Goal: Find contact information: Find contact information

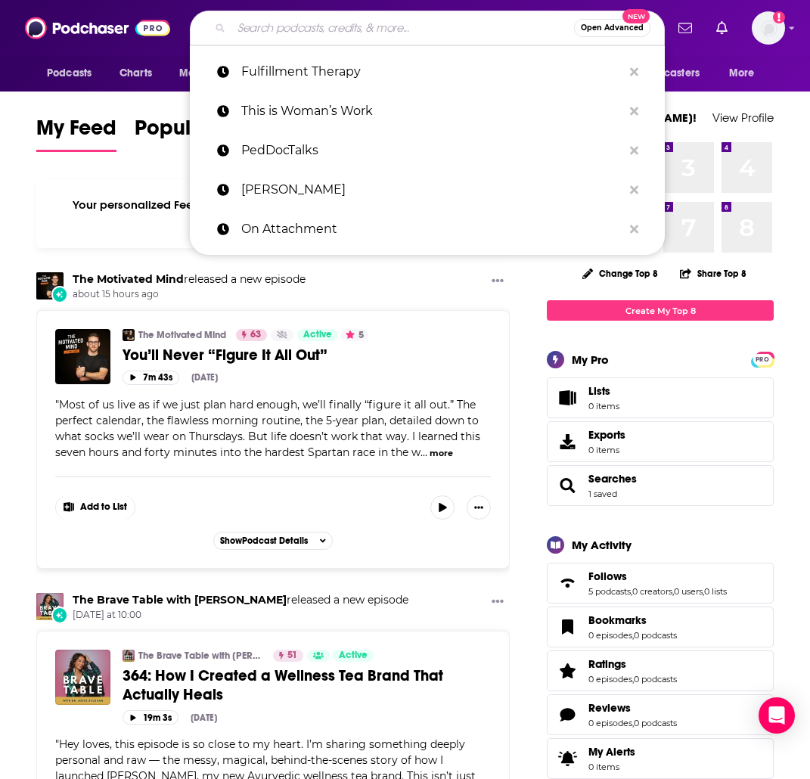
click at [246, 29] on input "Search podcasts, credits, & more..." at bounding box center [402, 28] width 343 height 24
paste input "Feel Good with [PERSON_NAME]"
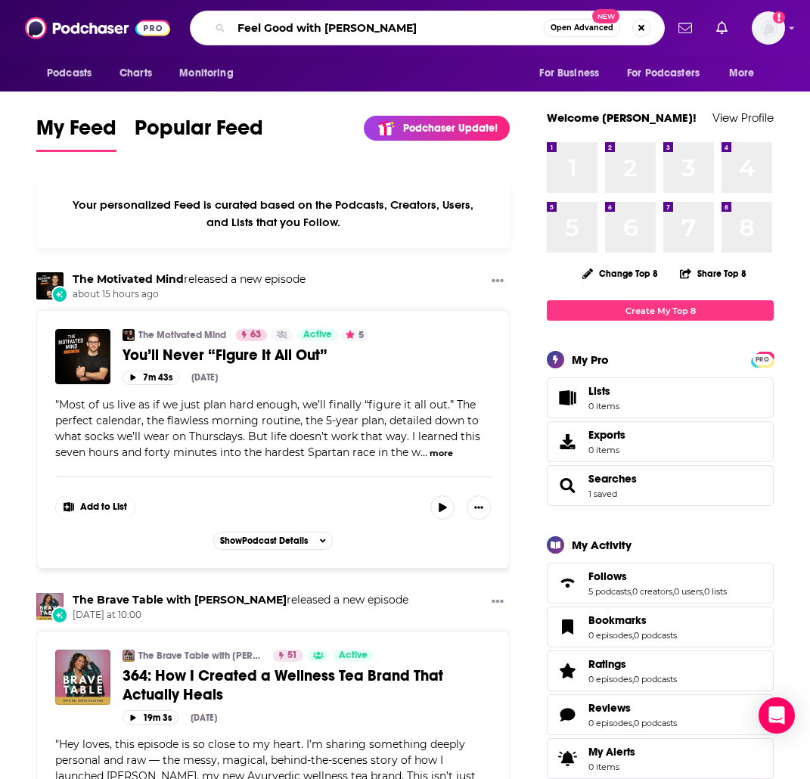
type input "Feel Good with [PERSON_NAME]"
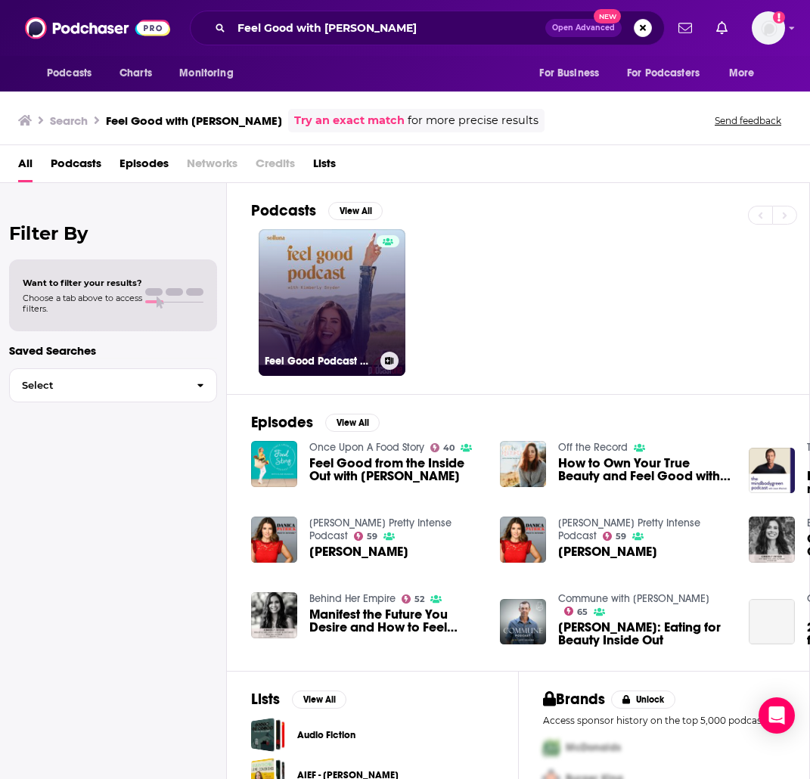
click at [321, 281] on link "Feel Good Podcast with [PERSON_NAME]" at bounding box center [332, 302] width 147 height 147
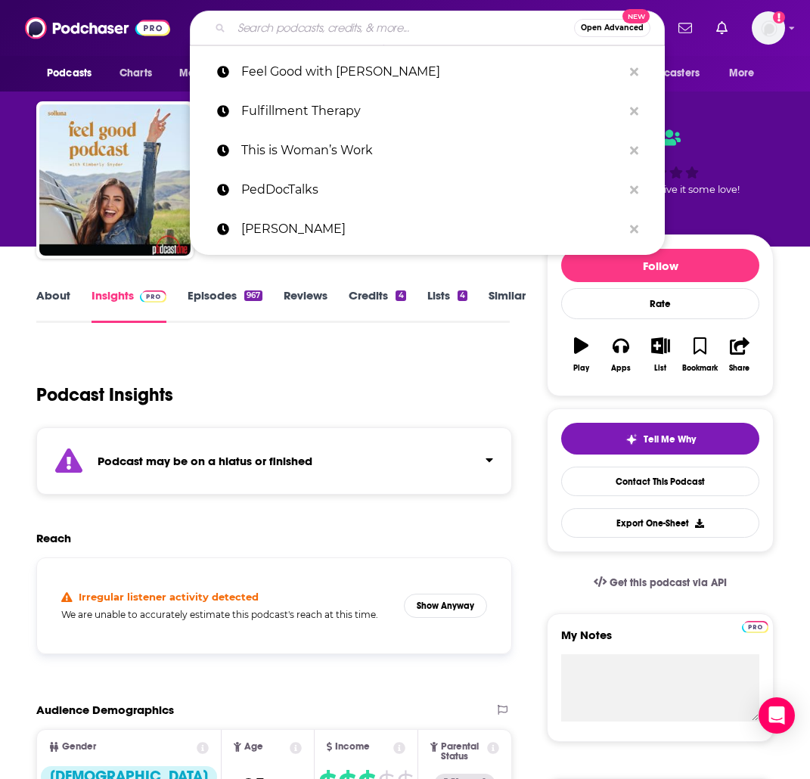
click at [249, 29] on input "Search podcasts, credits, & more..." at bounding box center [402, 28] width 343 height 24
paste input "Girls Gotta Eat"
type input "Girls Gotta Eat"
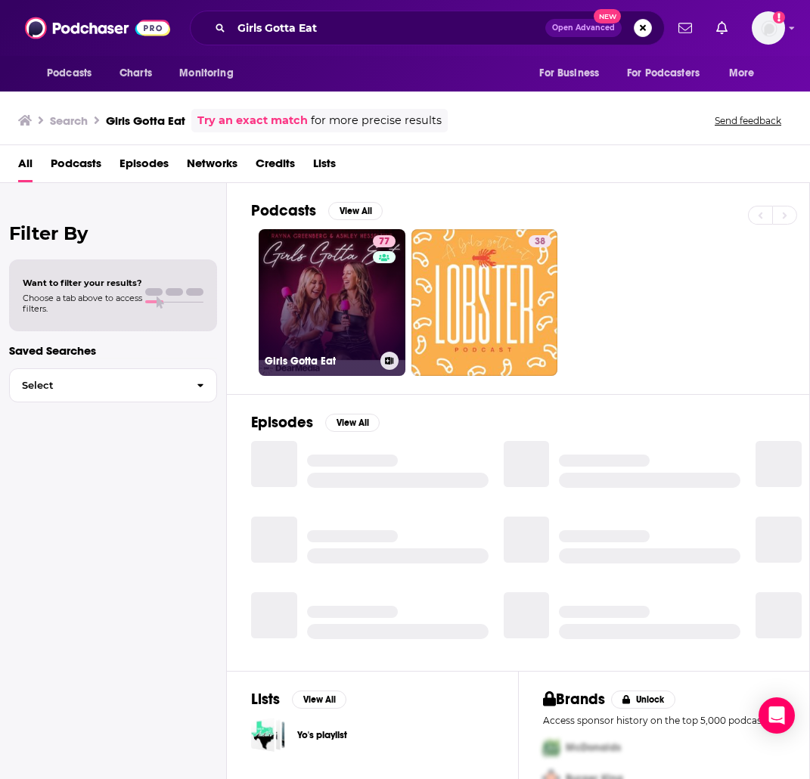
click at [323, 284] on link "77 Girls Gotta Eat" at bounding box center [332, 302] width 147 height 147
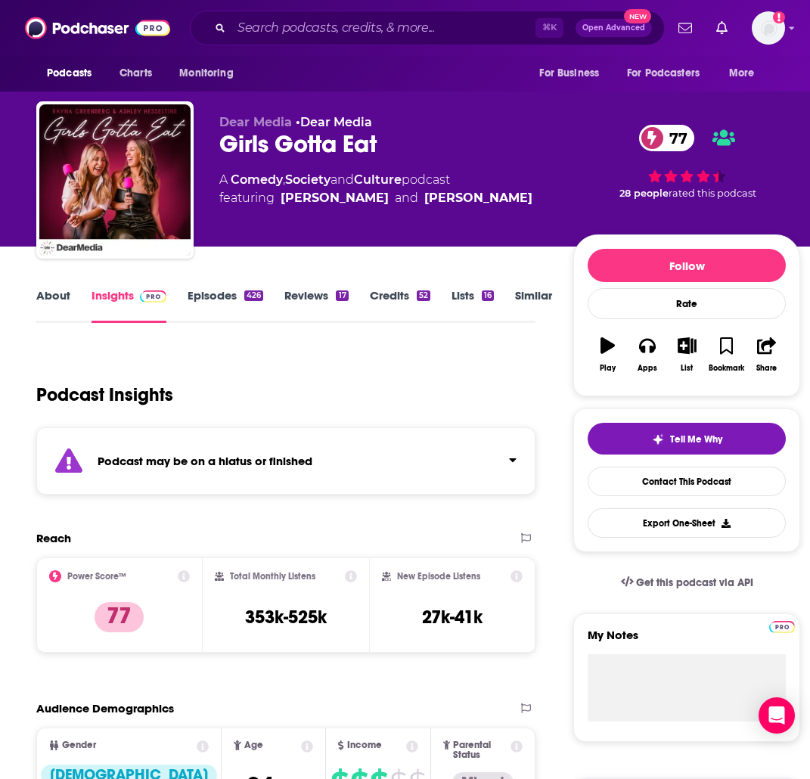
click at [54, 296] on link "About" at bounding box center [53, 305] width 34 height 35
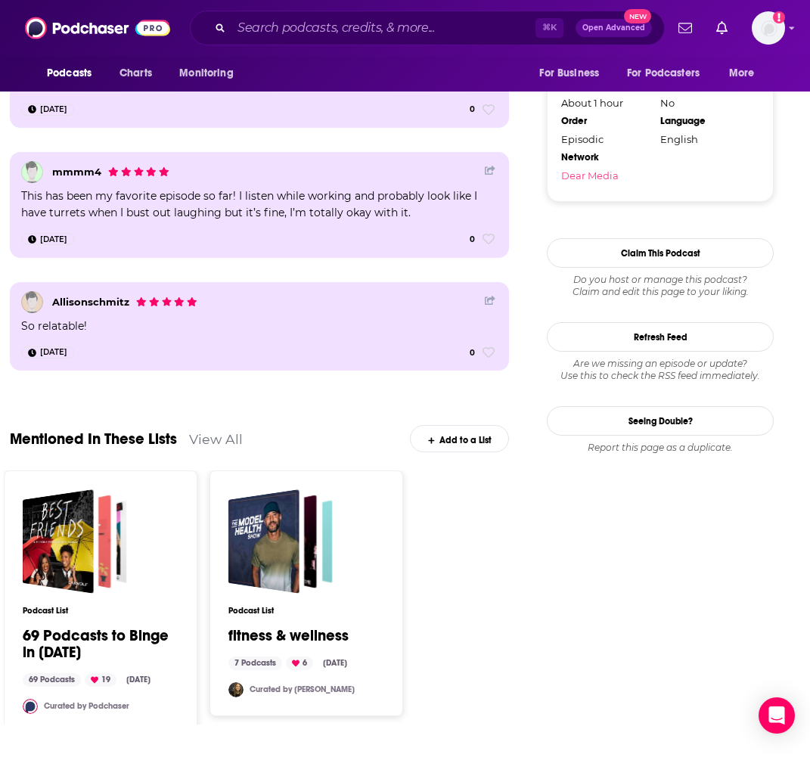
scroll to position [1652, 52]
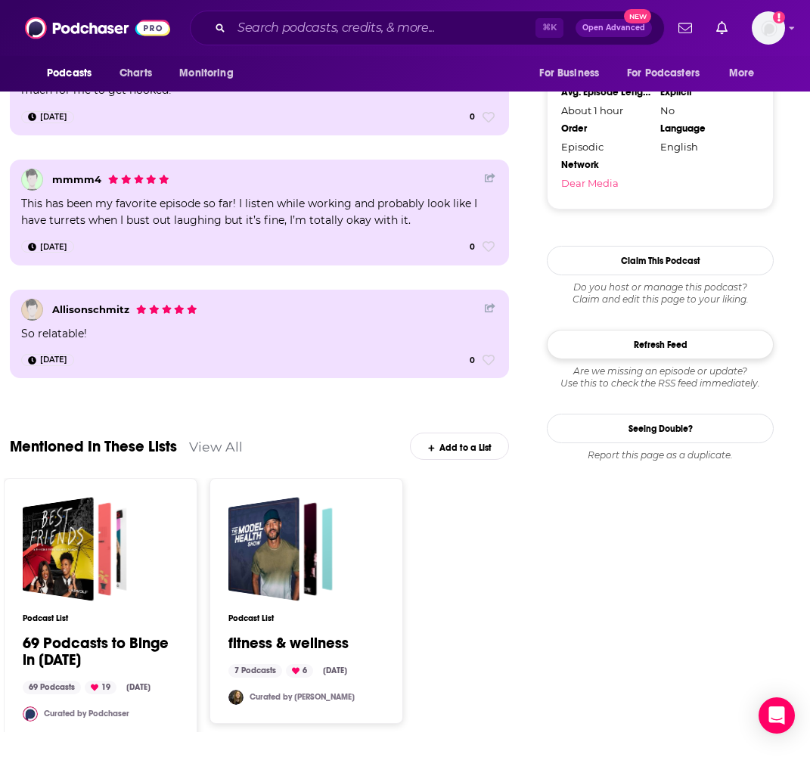
click at [639, 337] on button "Refresh Feed" at bounding box center [660, 344] width 227 height 29
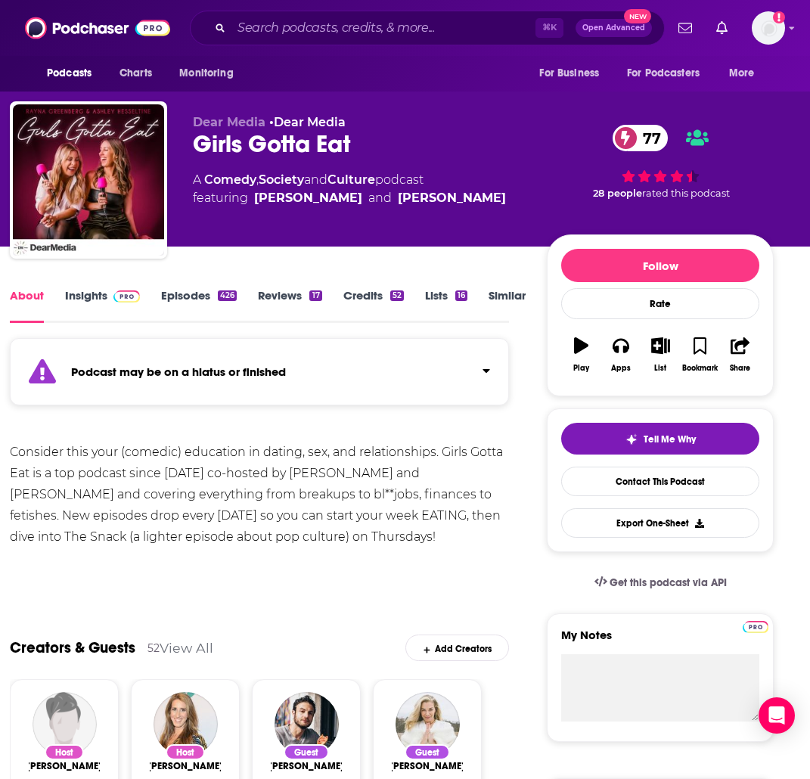
scroll to position [0, 52]
click at [191, 485] on div "Consider this your (comedic) education in dating, sex, and relationships. Girls…" at bounding box center [259, 495] width 499 height 106
drag, startPoint x: 231, startPoint y: 464, endPoint x: 253, endPoint y: 392, distance: 75.1
click at [231, 463] on div "Consider this your (comedic) education in dating, sex, and relationships. Girls…" at bounding box center [259, 495] width 499 height 106
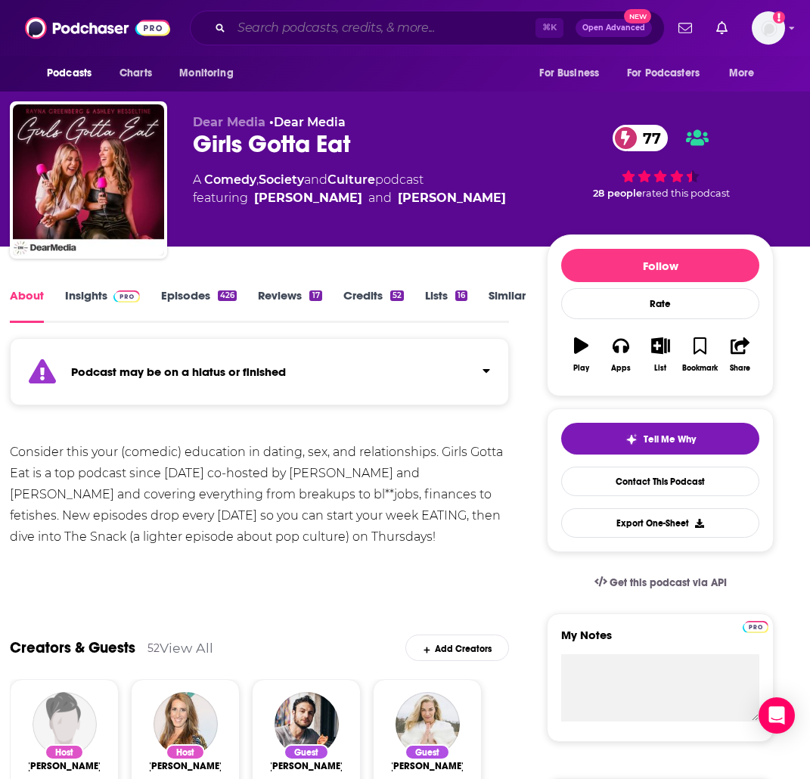
click at [245, 26] on input "Search podcasts, credits, & more..." at bounding box center [383, 28] width 304 height 24
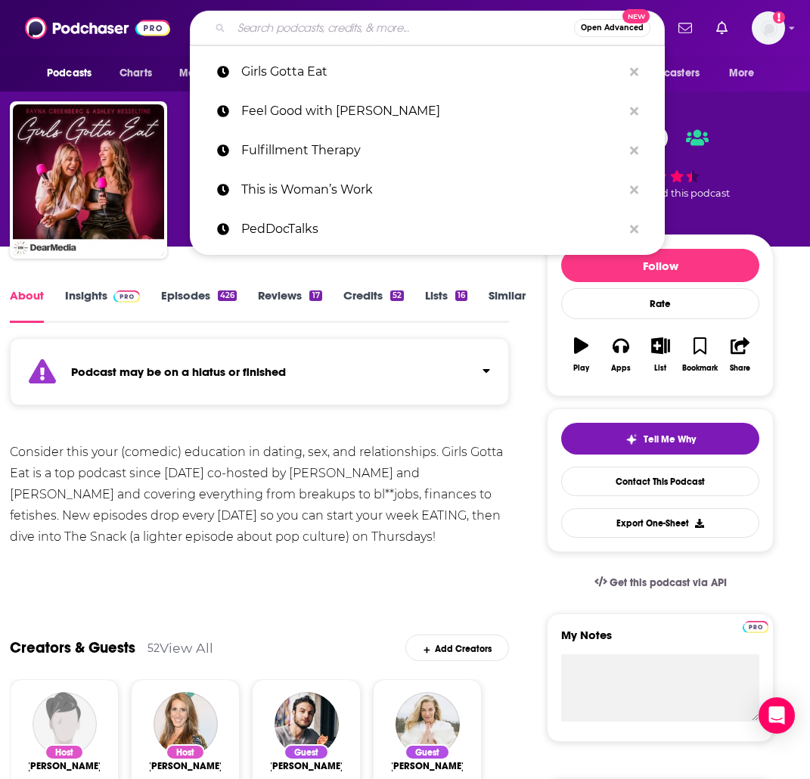
paste input "Feel Good with [PERSON_NAME]"
type input "Feel Good with [PERSON_NAME]"
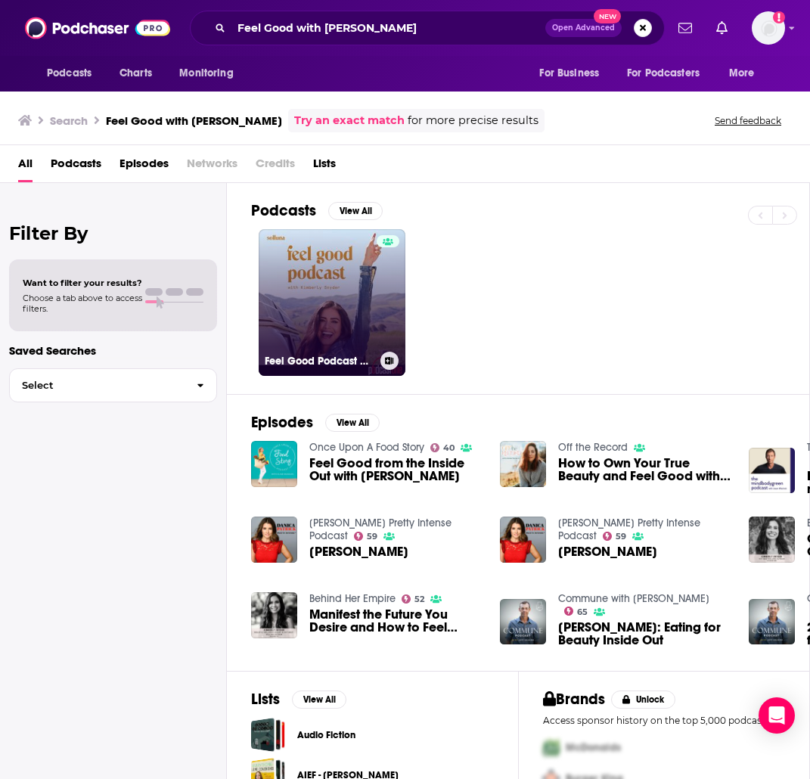
click at [349, 309] on link "Feel Good Podcast with [PERSON_NAME]" at bounding box center [332, 302] width 147 height 147
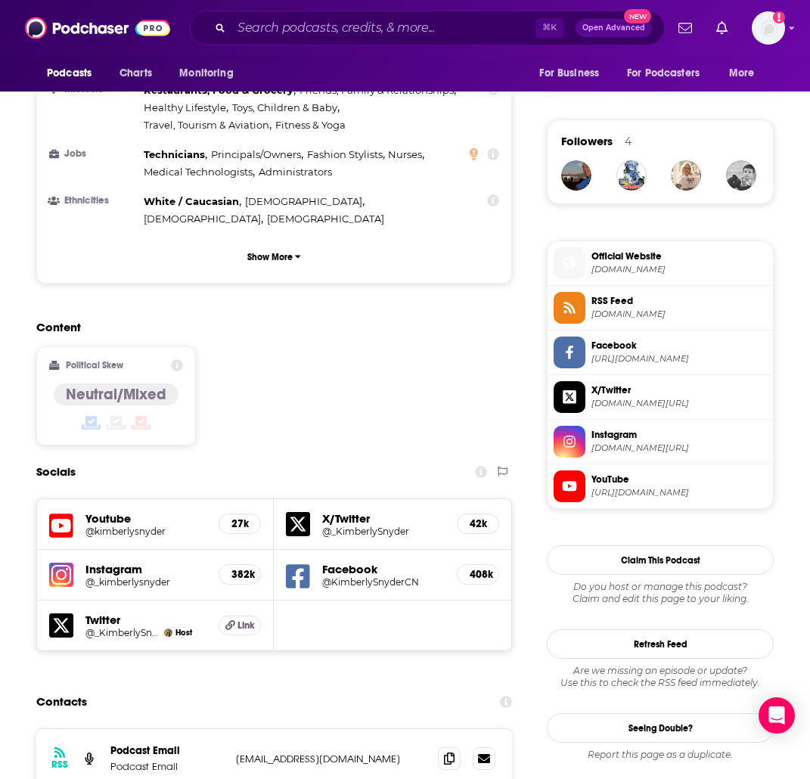
scroll to position [1087, 0]
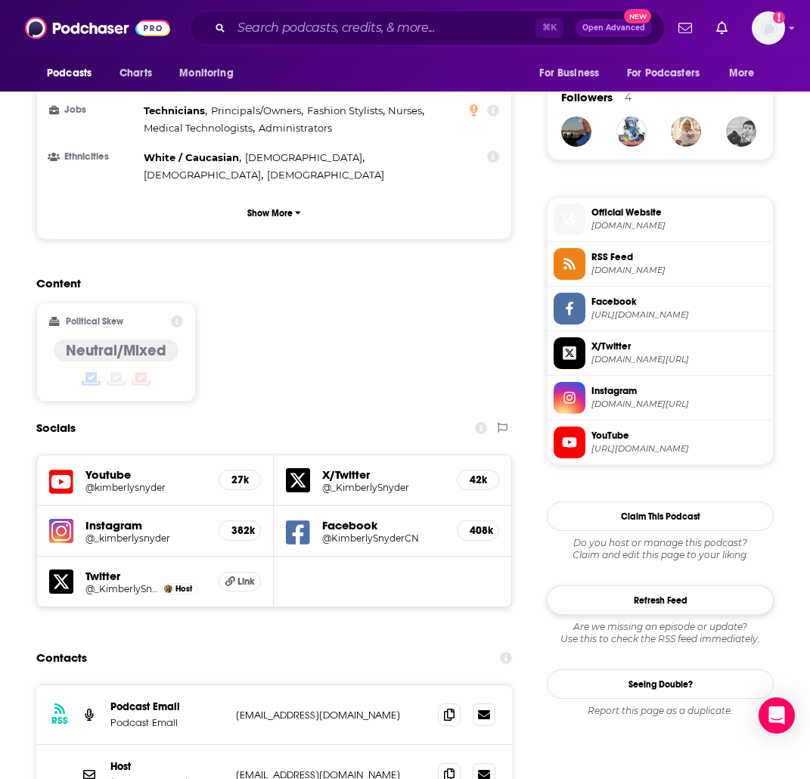
click at [691, 592] on button "Refresh Feed" at bounding box center [660, 599] width 227 height 29
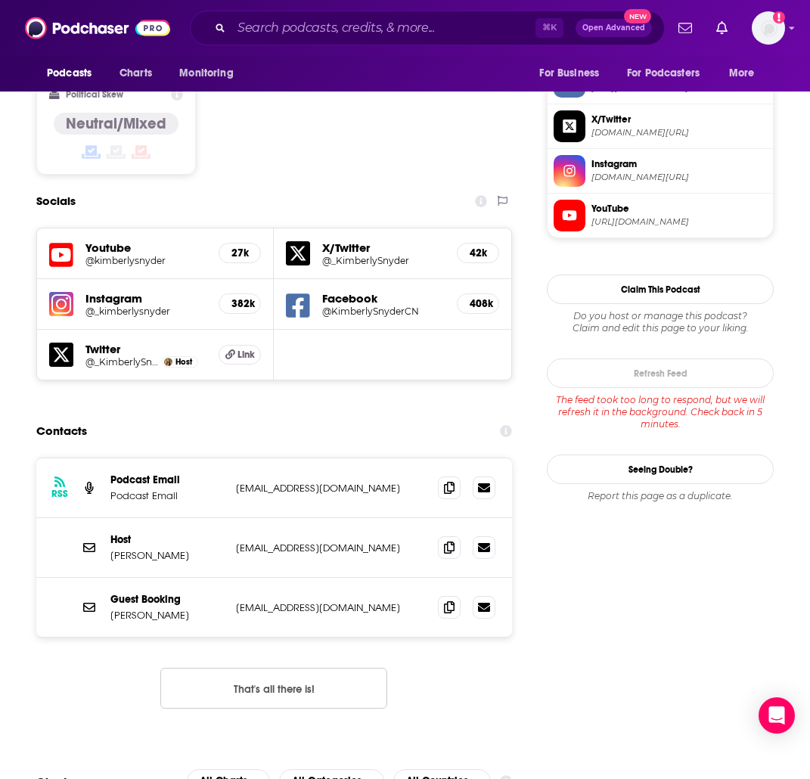
scroll to position [1346, 0]
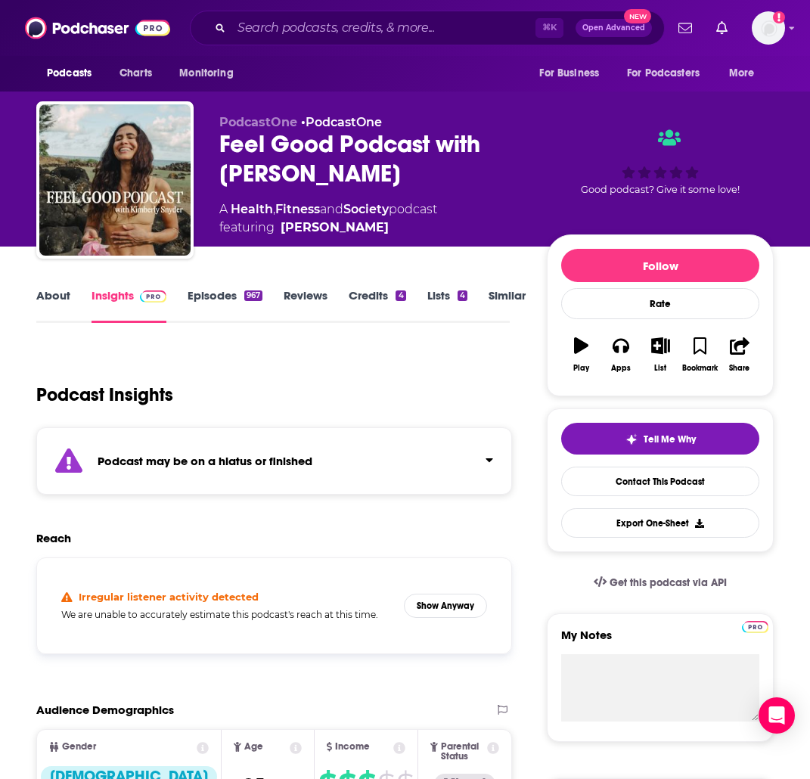
click at [189, 302] on link "Episodes 967" at bounding box center [225, 305] width 75 height 35
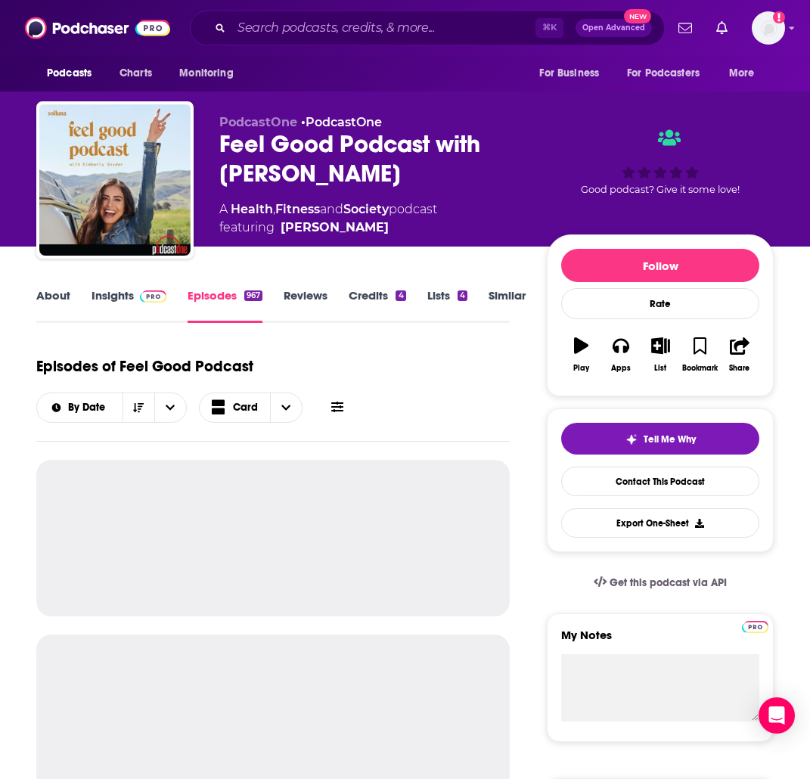
click at [68, 303] on link "About" at bounding box center [53, 305] width 34 height 35
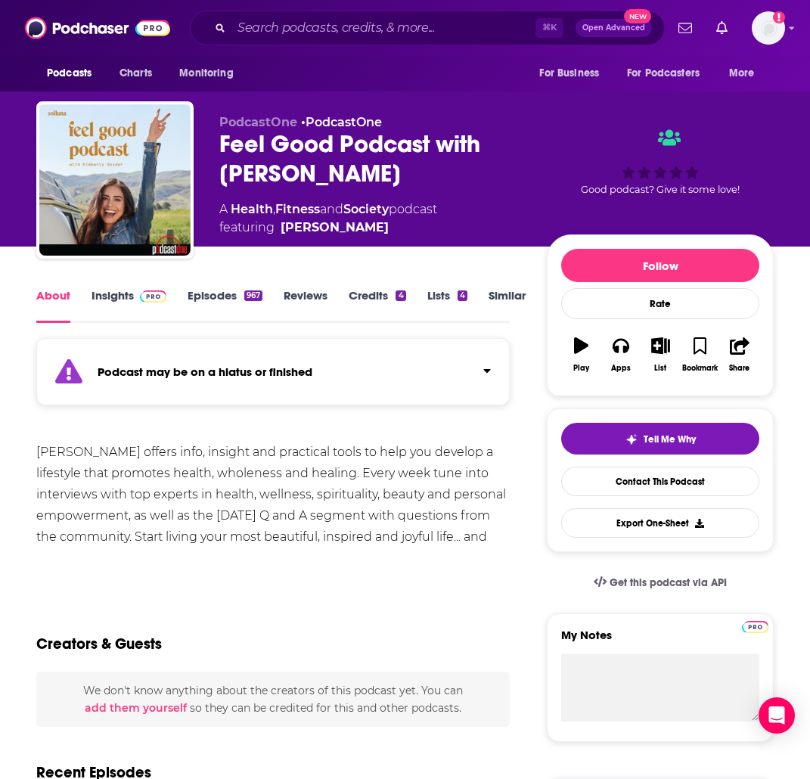
click at [132, 305] on link "Insights" at bounding box center [129, 305] width 75 height 35
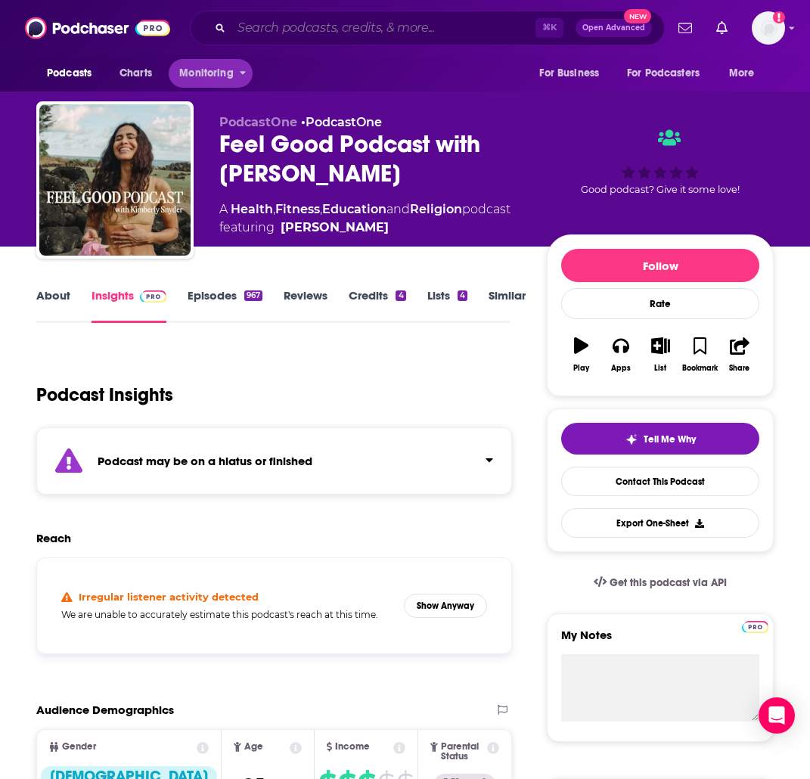
click at [247, 37] on input "Search podcasts, credits, & more..." at bounding box center [383, 28] width 304 height 24
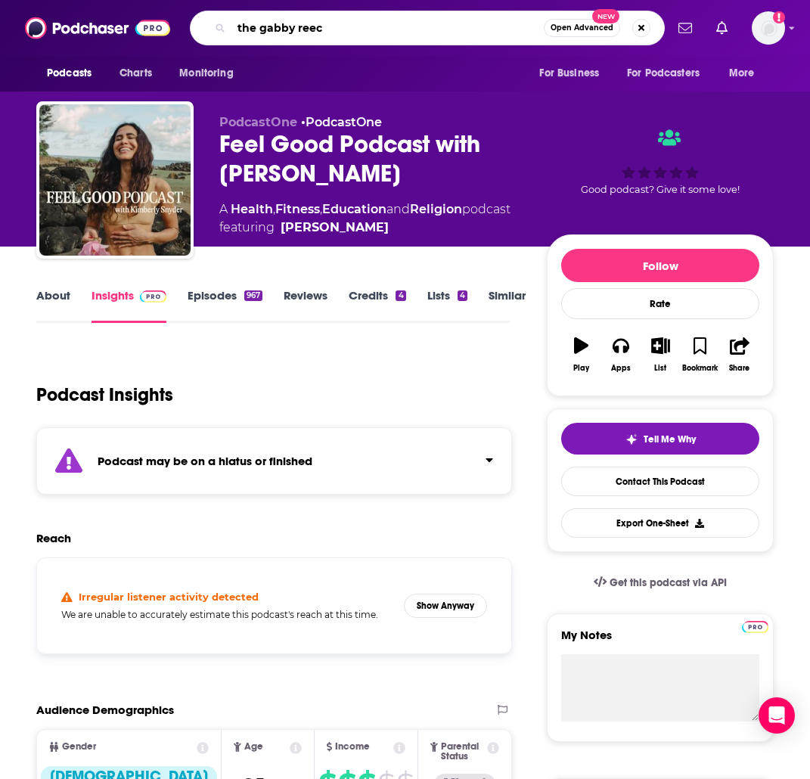
type input "the [PERSON_NAME]"
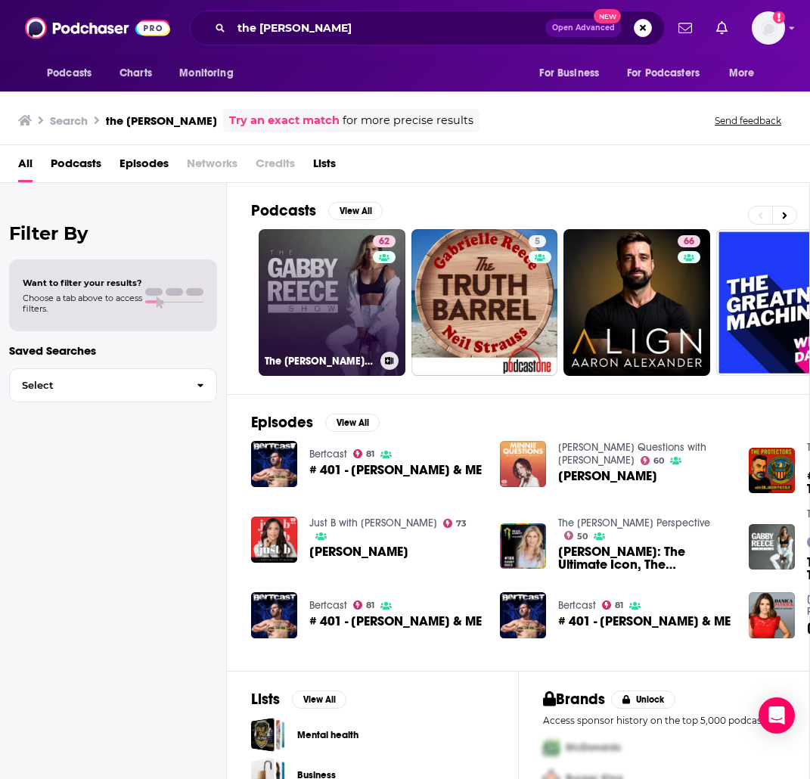
click at [334, 306] on link "62 The [PERSON_NAME] Show" at bounding box center [332, 302] width 147 height 147
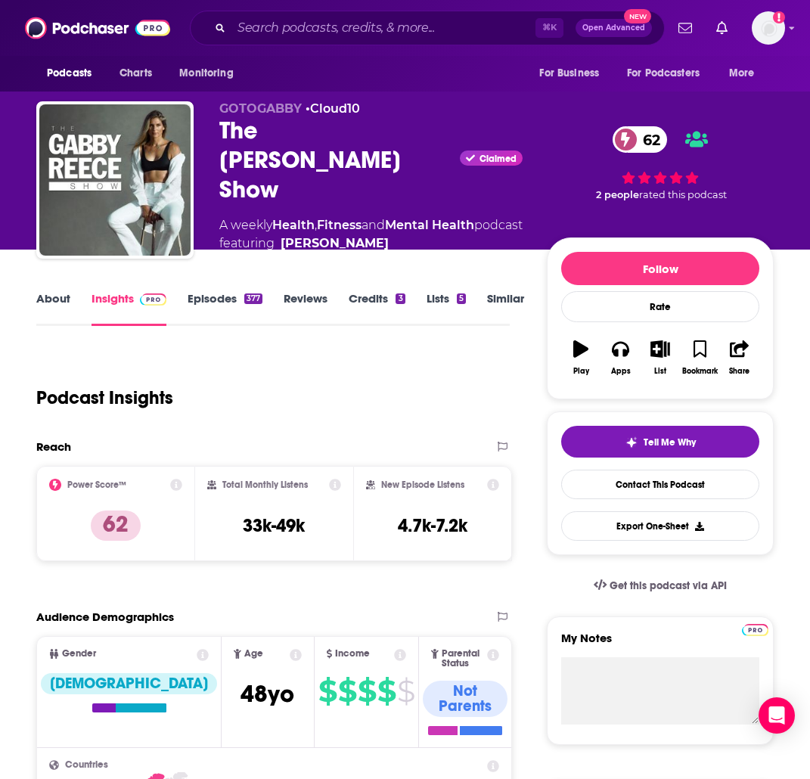
click at [57, 293] on link "About" at bounding box center [53, 308] width 34 height 35
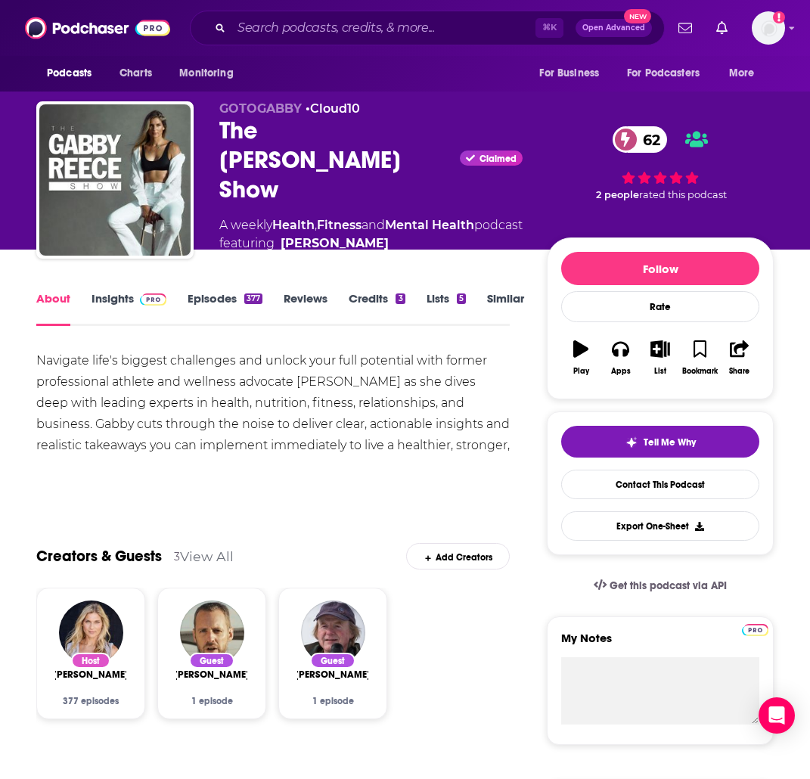
click at [224, 291] on link "Episodes 377" at bounding box center [225, 308] width 75 height 35
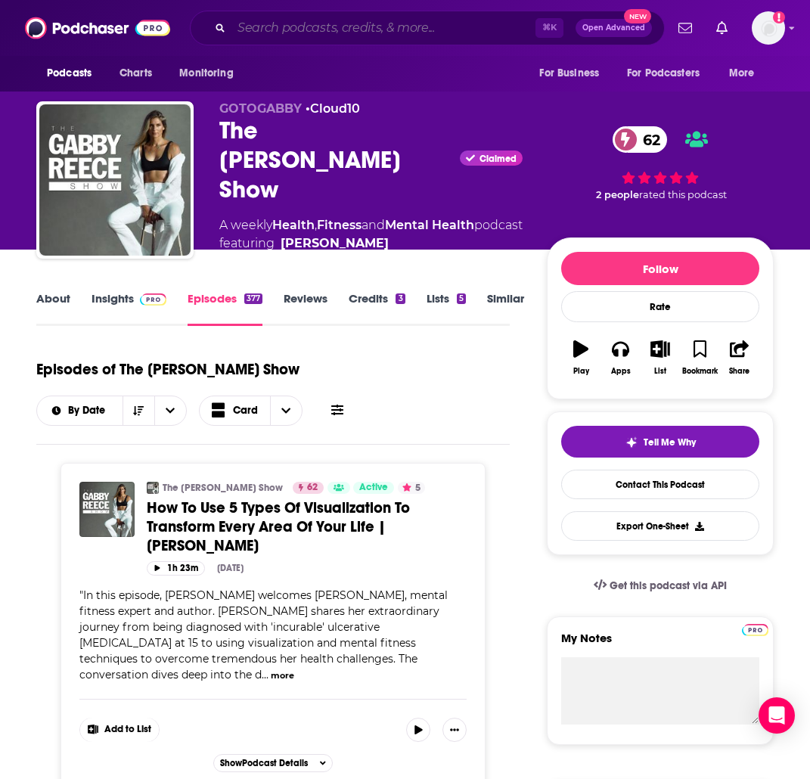
click at [357, 34] on input "Search podcasts, credits, & more..." at bounding box center [383, 28] width 304 height 24
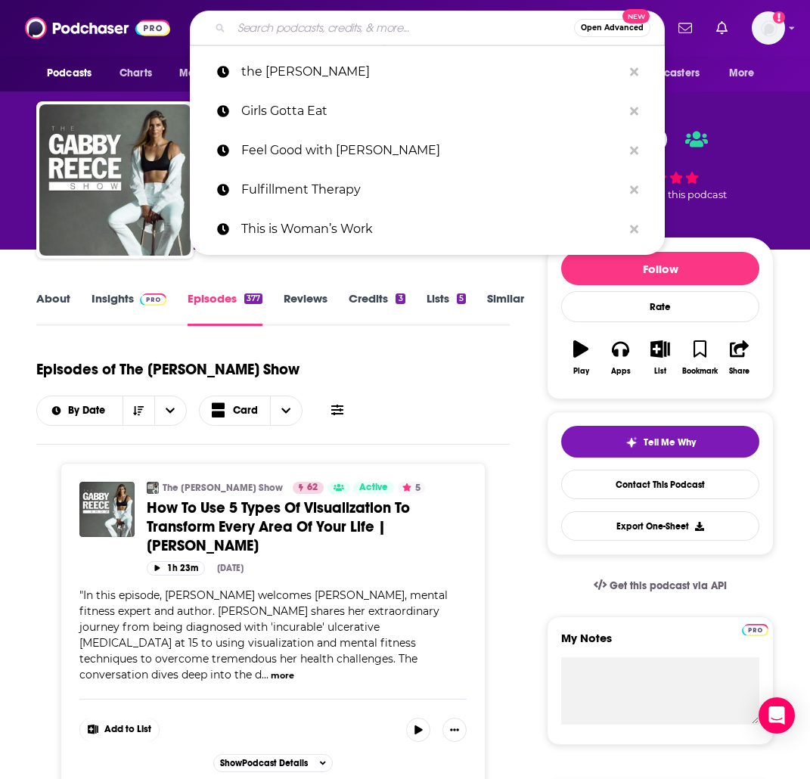
paste input "Women of Impact"
type input "Women of Impact"
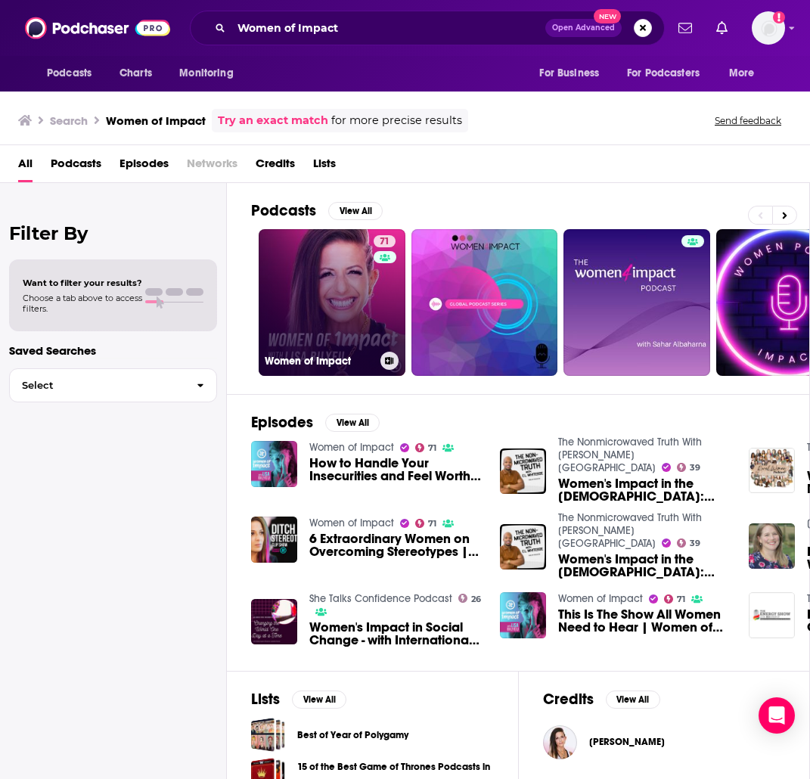
click at [329, 265] on link "71 Women of Impact" at bounding box center [332, 302] width 147 height 147
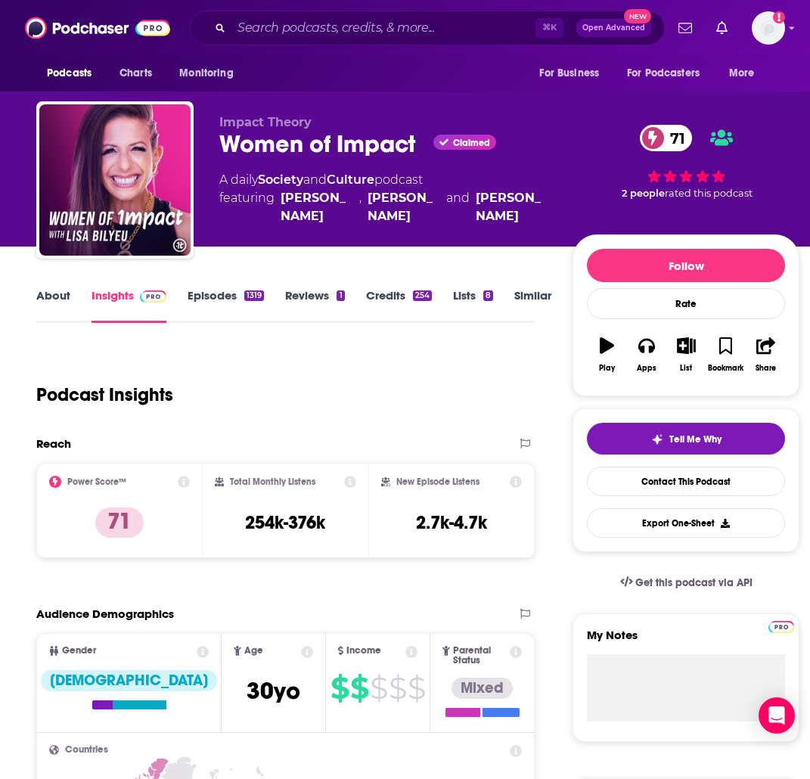
drag, startPoint x: 68, startPoint y: 287, endPoint x: 62, endPoint y: 292, distance: 8.0
click at [68, 287] on div "About Insights Episodes 1319 Reviews 1 Credits 254 Lists 8 Similar" at bounding box center [285, 304] width 498 height 37
click at [55, 298] on link "About" at bounding box center [53, 305] width 34 height 35
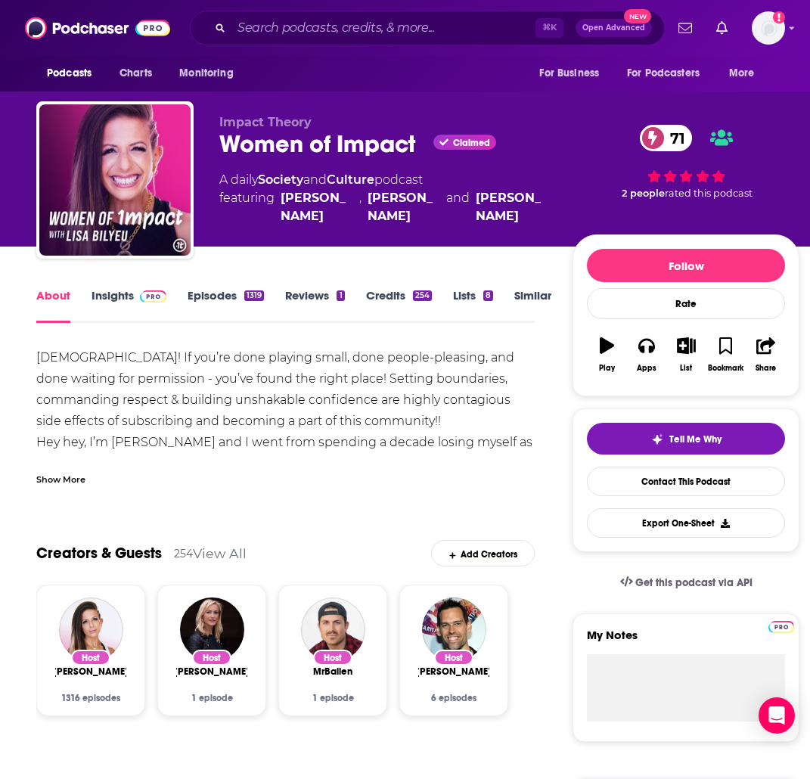
click at [107, 287] on div "About Insights Episodes 1319 Reviews 1 Credits 254 Lists 8 Similar" at bounding box center [285, 304] width 498 height 37
click at [110, 294] on link "Insights" at bounding box center [129, 305] width 75 height 35
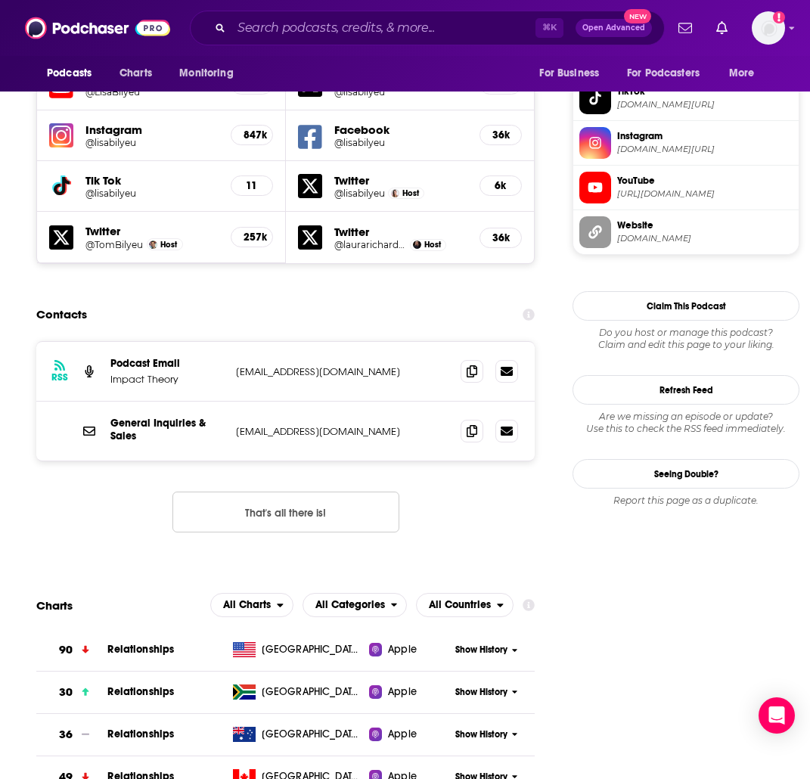
scroll to position [1393, 0]
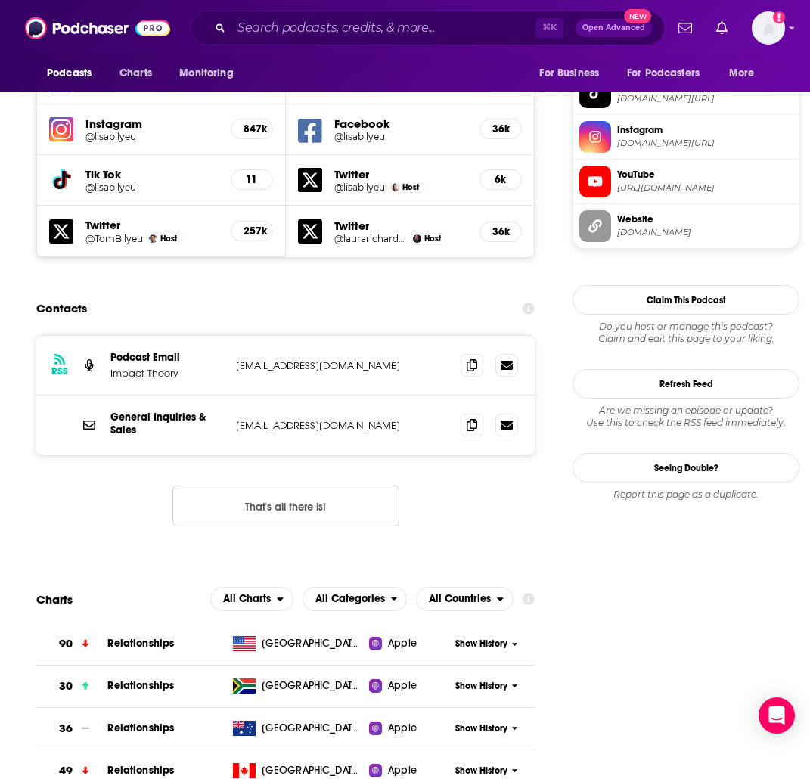
drag, startPoint x: 388, startPoint y: 306, endPoint x: 236, endPoint y: 313, distance: 152.2
click at [236, 359] on p "[EMAIL_ADDRESS][DOMAIN_NAME]" at bounding box center [336, 365] width 200 height 13
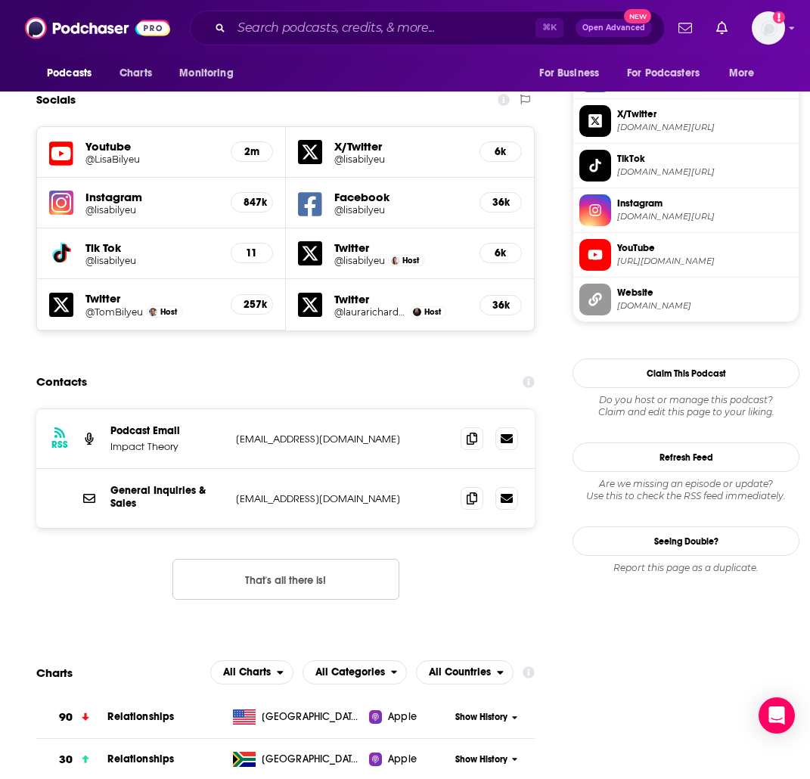
scroll to position [1354, 0]
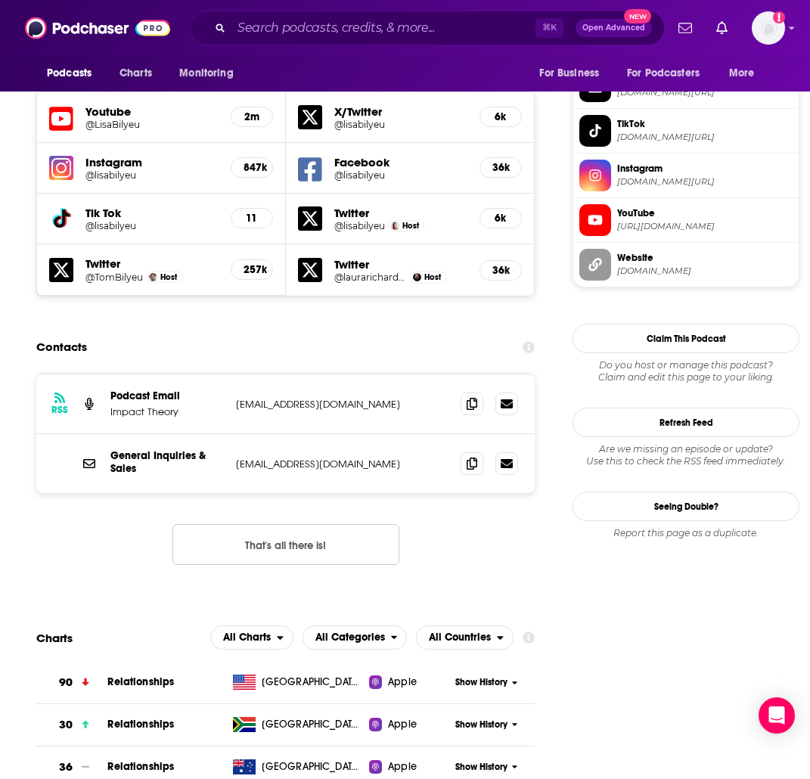
click at [290, 458] on p "[EMAIL_ADDRESS][DOMAIN_NAME]" at bounding box center [336, 464] width 200 height 13
click at [350, 398] on p "[EMAIL_ADDRESS][DOMAIN_NAME]" at bounding box center [336, 404] width 200 height 13
click at [351, 398] on p "[EMAIL_ADDRESS][DOMAIN_NAME]" at bounding box center [336, 404] width 200 height 13
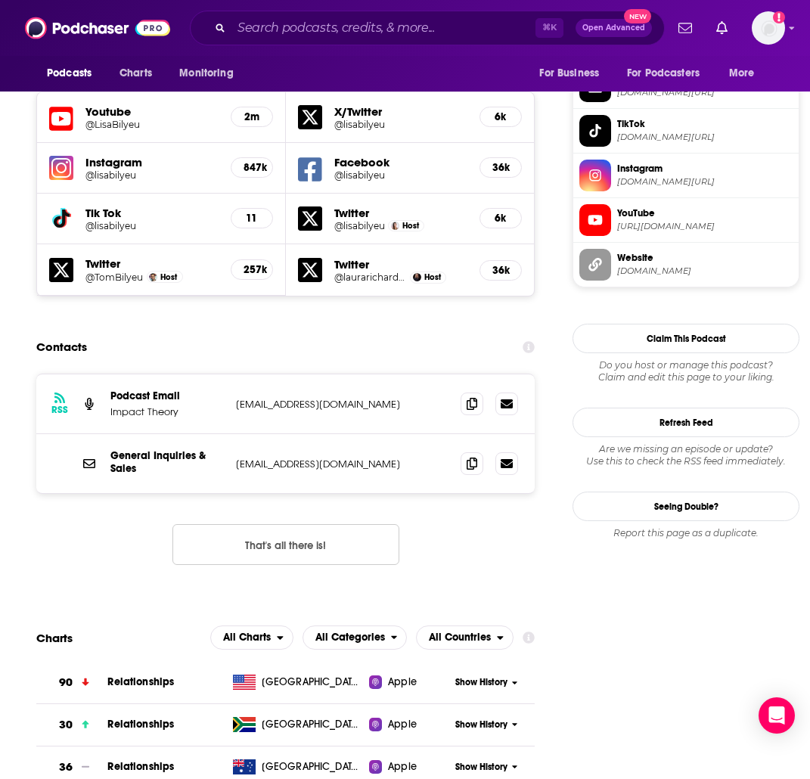
click at [353, 398] on p "[EMAIL_ADDRESS][DOMAIN_NAME]" at bounding box center [336, 404] width 200 height 13
copy div "[EMAIL_ADDRESS][DOMAIN_NAME] [EMAIL_ADDRESS][DOMAIN_NAME]"
click at [471, 2] on div "Podcasts Charts Monitoring ⌘ K Open Advanced New For Business For Podcasters Mo…" at bounding box center [405, 28] width 810 height 56
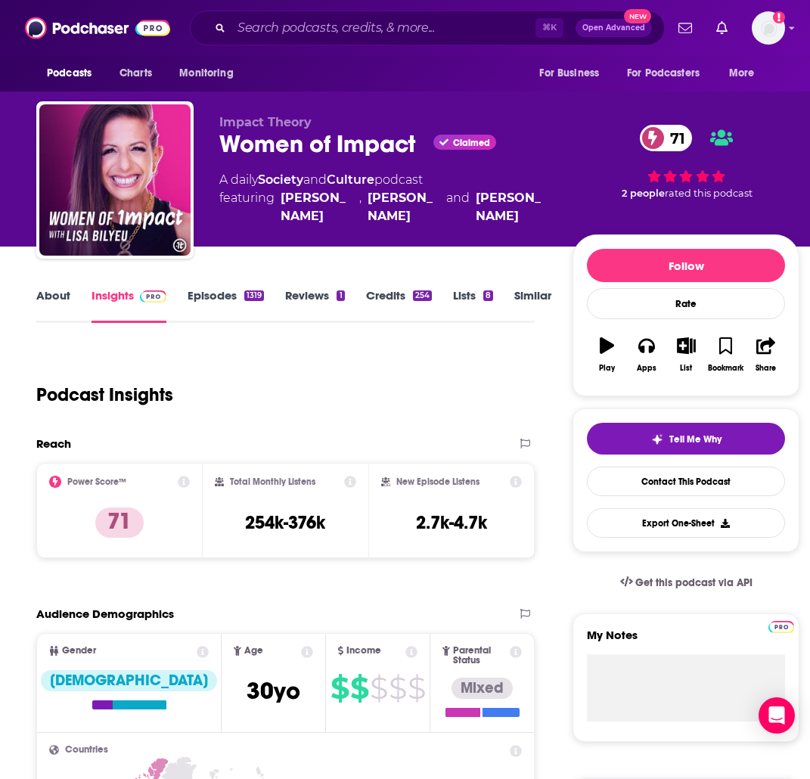
scroll to position [0, 0]
click at [511, 0] on div "Podcasts Charts Monitoring ⌘ K Open Advanced New For Business For Podcasters Mo…" at bounding box center [405, 28] width 810 height 56
click at [360, 33] on input "Search podcasts, credits, & more..." at bounding box center [383, 28] width 304 height 24
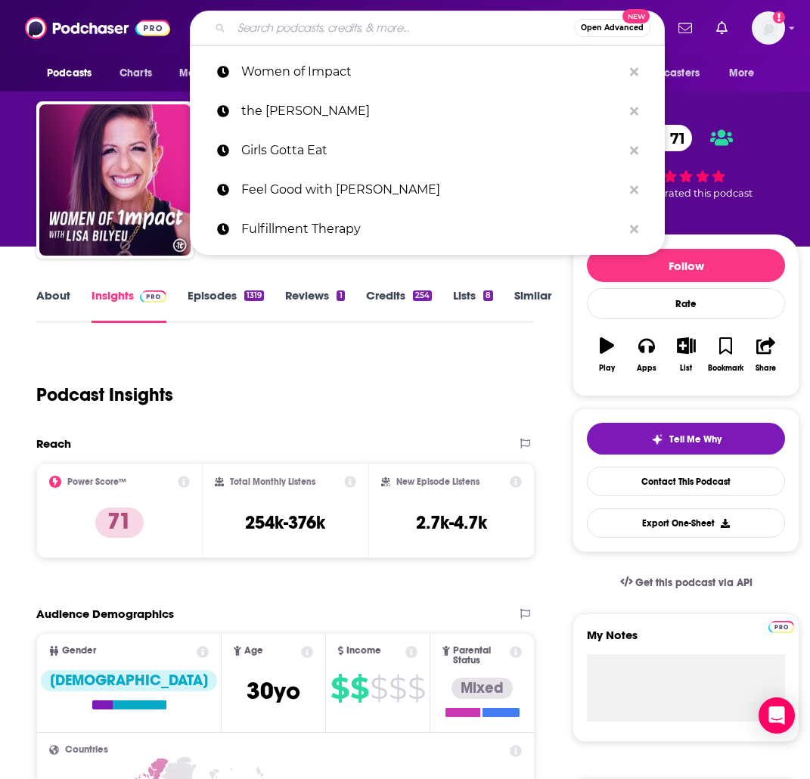
paste input "Well with [PERSON_NAME]"
type input "Well with [PERSON_NAME]"
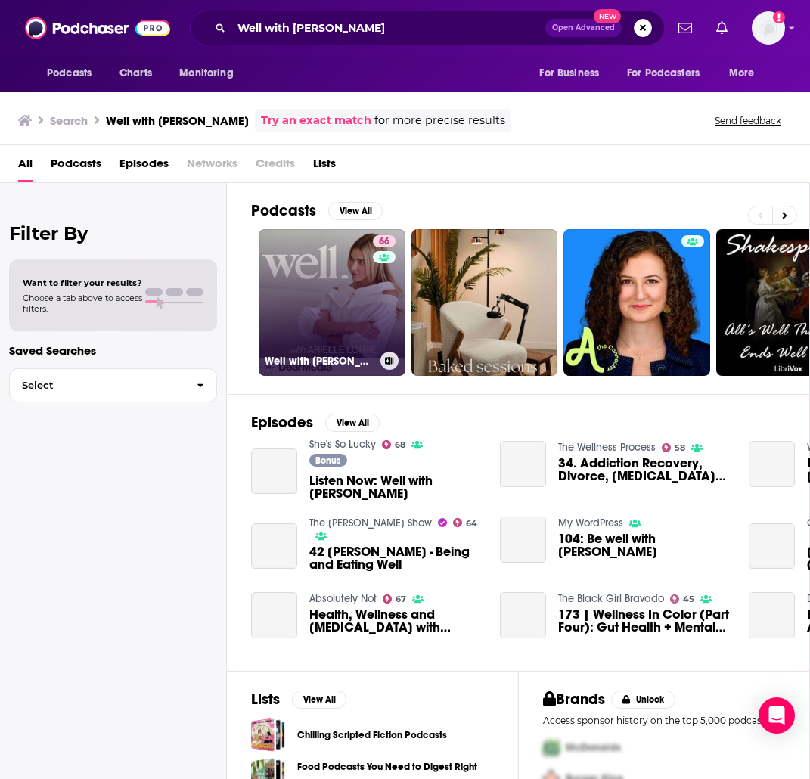
click at [302, 278] on link "66 Well with [PERSON_NAME]" at bounding box center [332, 302] width 147 height 147
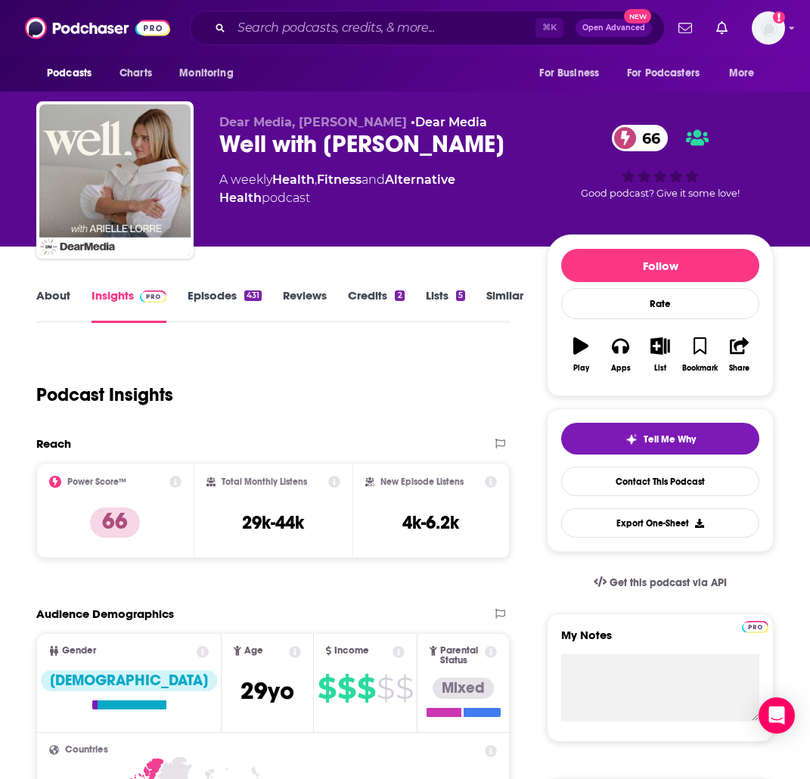
click at [66, 300] on link "About" at bounding box center [53, 305] width 34 height 35
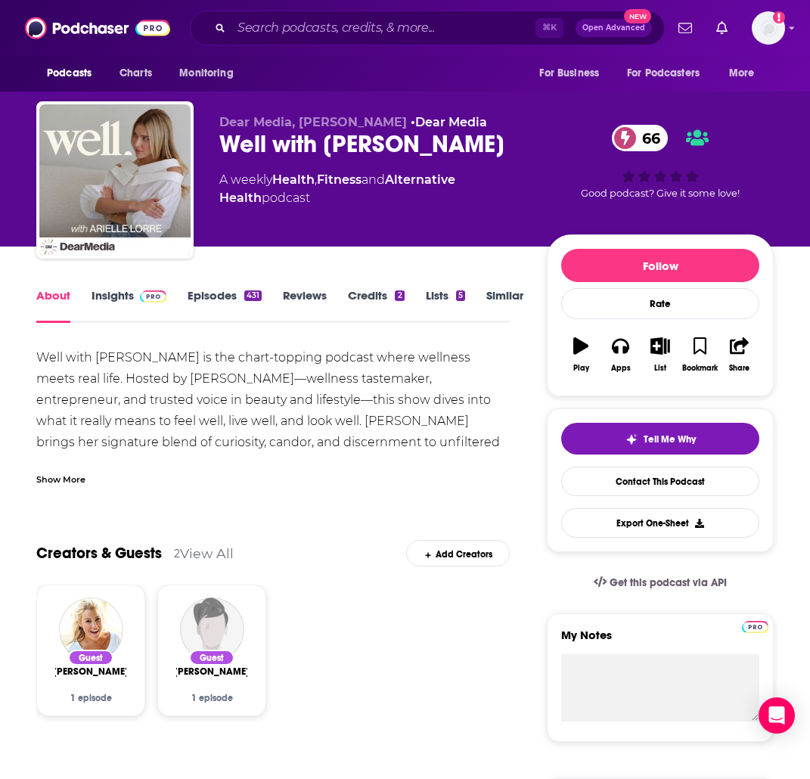
click at [480, 7] on div "Podcasts Charts Monitoring ⌘ K Open Advanced New For Business For Podcasters Mo…" at bounding box center [405, 28] width 810 height 56
click at [115, 300] on link "Insights" at bounding box center [129, 305] width 75 height 35
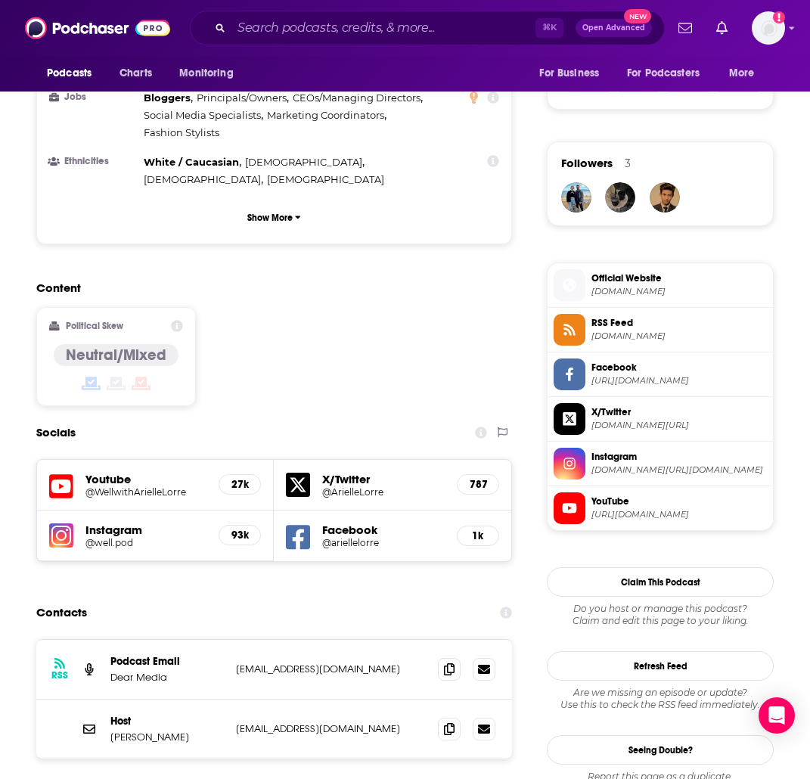
scroll to position [1022, 0]
click at [318, 722] on p "[EMAIL_ADDRESS][DOMAIN_NAME]" at bounding box center [331, 728] width 190 height 13
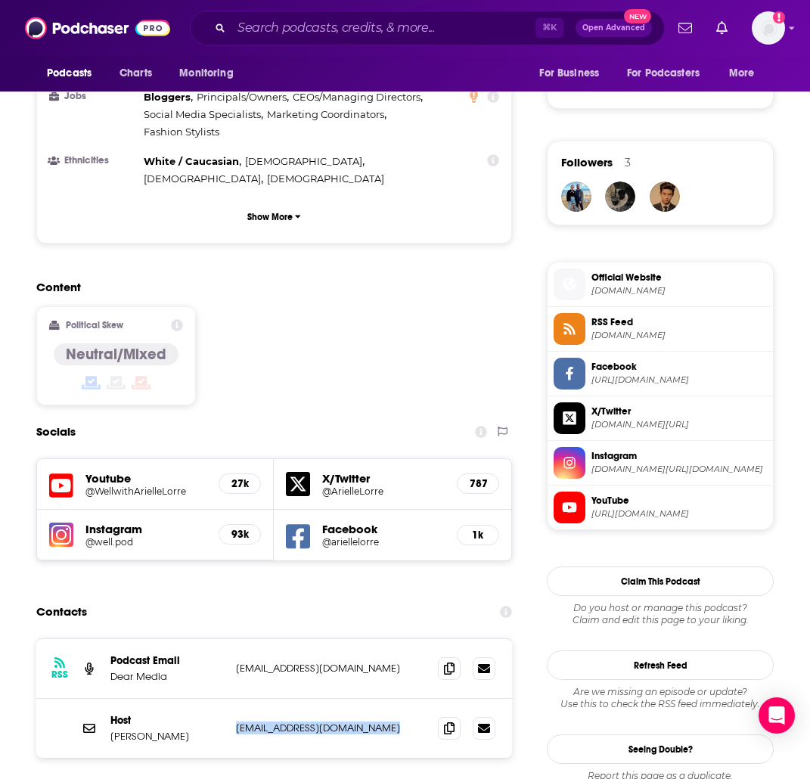
click at [318, 722] on p "[EMAIL_ADDRESS][DOMAIN_NAME]" at bounding box center [331, 728] width 190 height 13
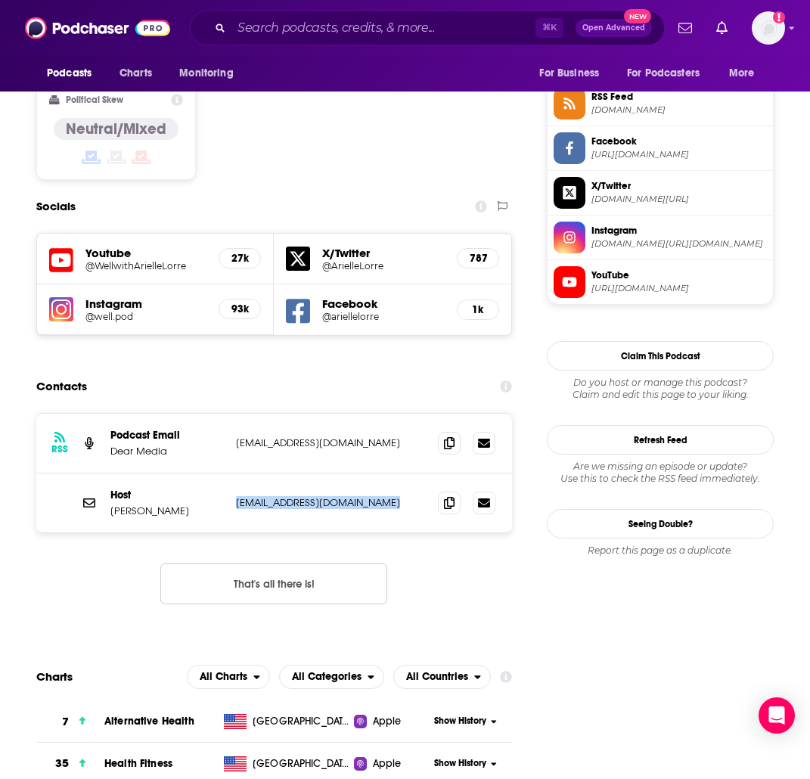
scroll to position [1324, 0]
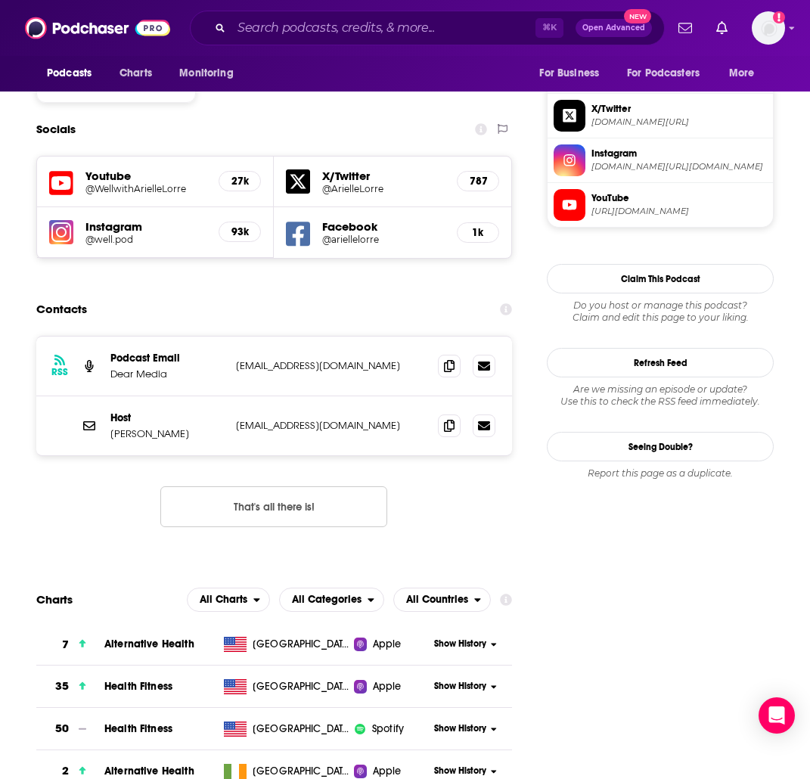
click at [290, 337] on div "RSS Podcast Email Dear Media [EMAIL_ADDRESS][DOMAIN_NAME] [EMAIL_ADDRESS][DOMAI…" at bounding box center [274, 367] width 476 height 60
click at [290, 359] on p "[EMAIL_ADDRESS][DOMAIN_NAME]" at bounding box center [331, 365] width 190 height 13
copy div "[EMAIL_ADDRESS][DOMAIN_NAME] [EMAIL_ADDRESS][DOMAIN_NAME]"
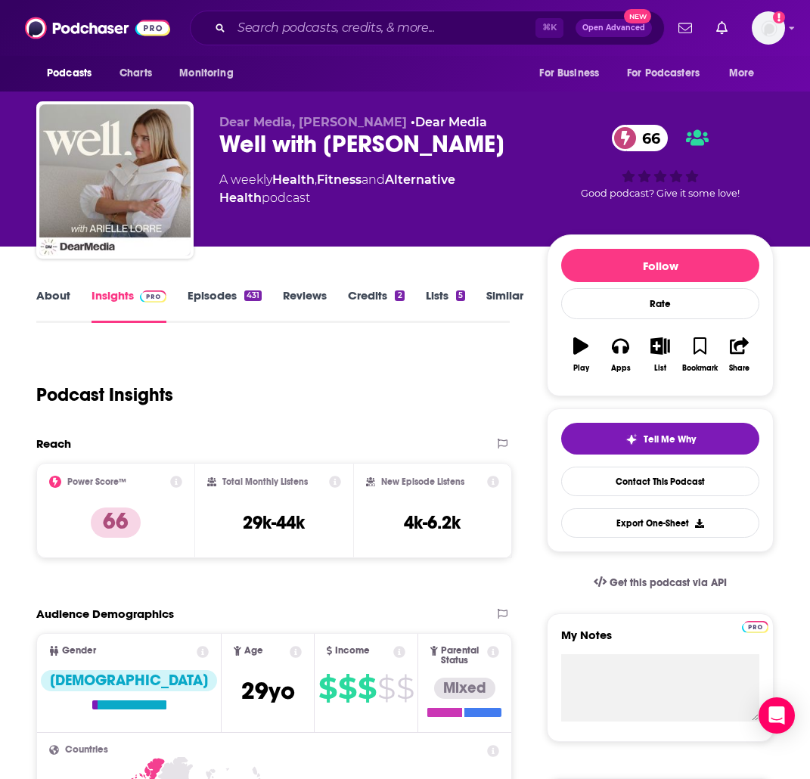
scroll to position [0, 0]
click at [494, 5] on div "Podcasts Charts Monitoring ⌘ K Open Advanced New For Business For Podcasters Mo…" at bounding box center [405, 28] width 810 height 56
click at [324, 37] on input "Search podcasts, credits, & more..." at bounding box center [383, 28] width 304 height 24
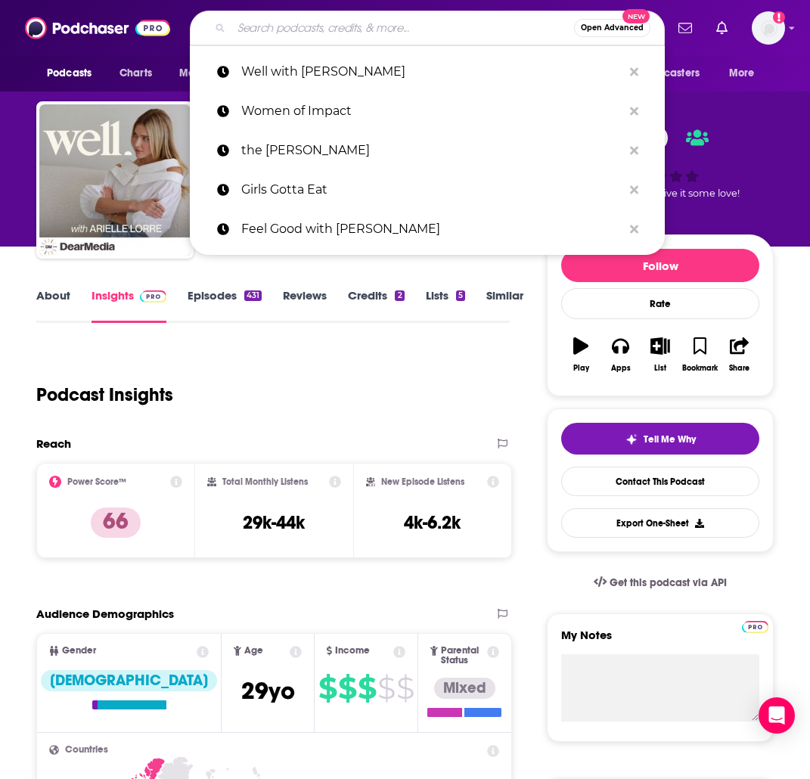
paste input "Balanced Blonde"
type input "Balanced Blonde"
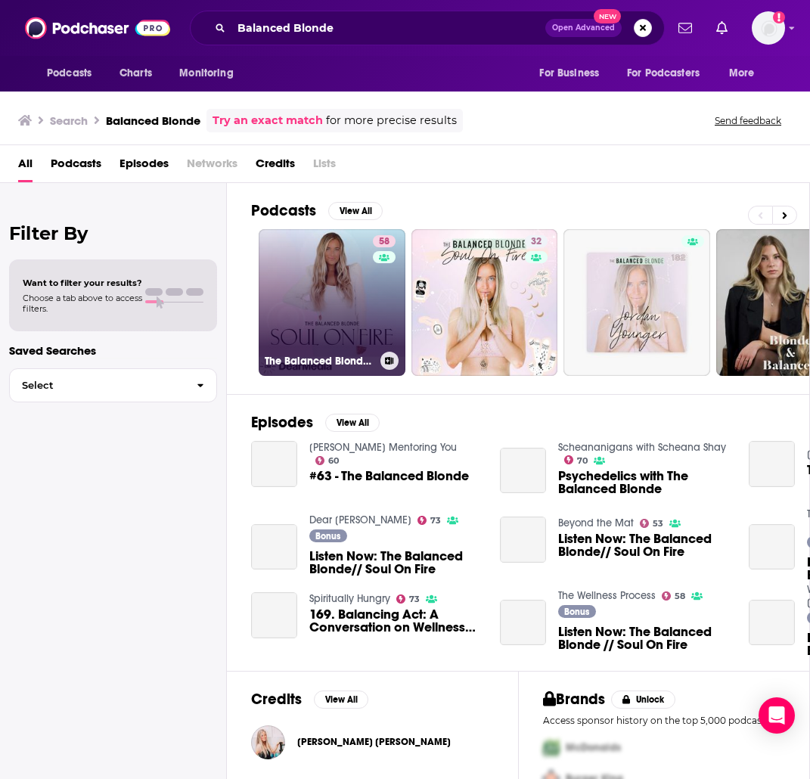
click at [306, 292] on link "58 The Balanced Blonde // Soul On Fire" at bounding box center [332, 302] width 147 height 147
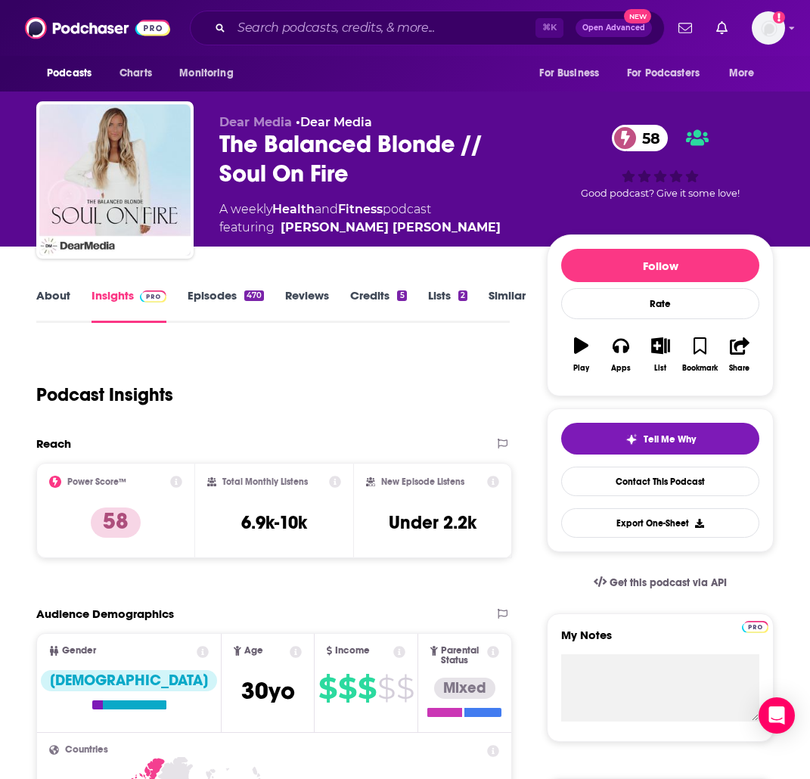
click at [45, 303] on link "About" at bounding box center [53, 305] width 34 height 35
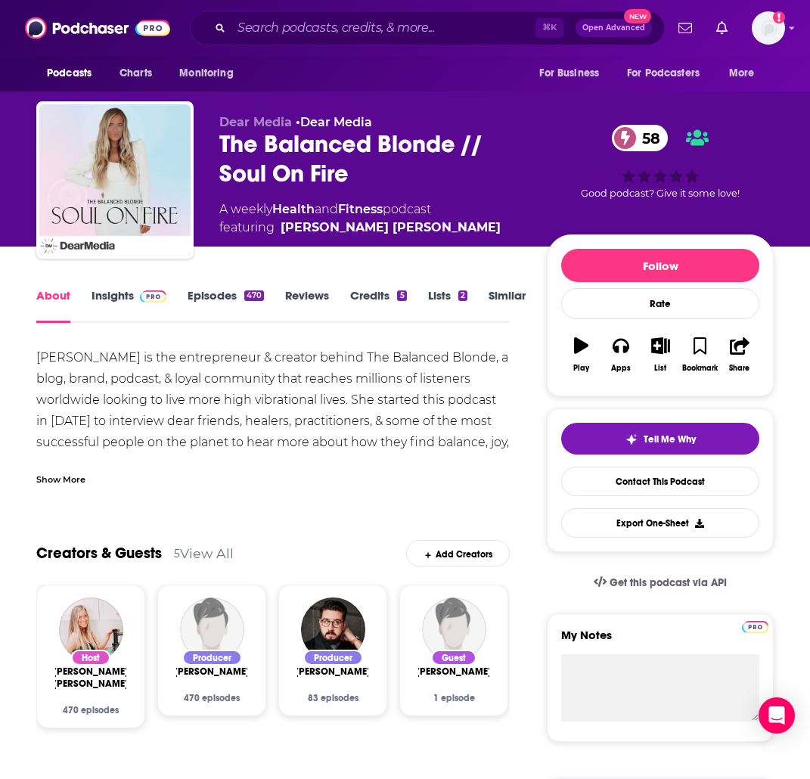
click at [221, 299] on link "Episodes 470" at bounding box center [226, 305] width 76 height 35
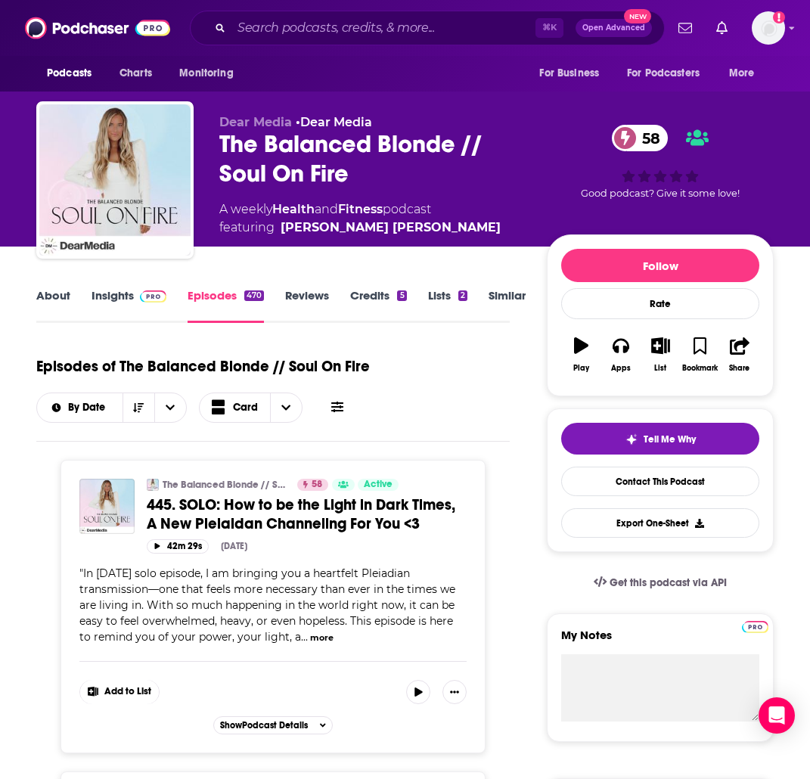
click at [54, 297] on link "About" at bounding box center [53, 305] width 34 height 35
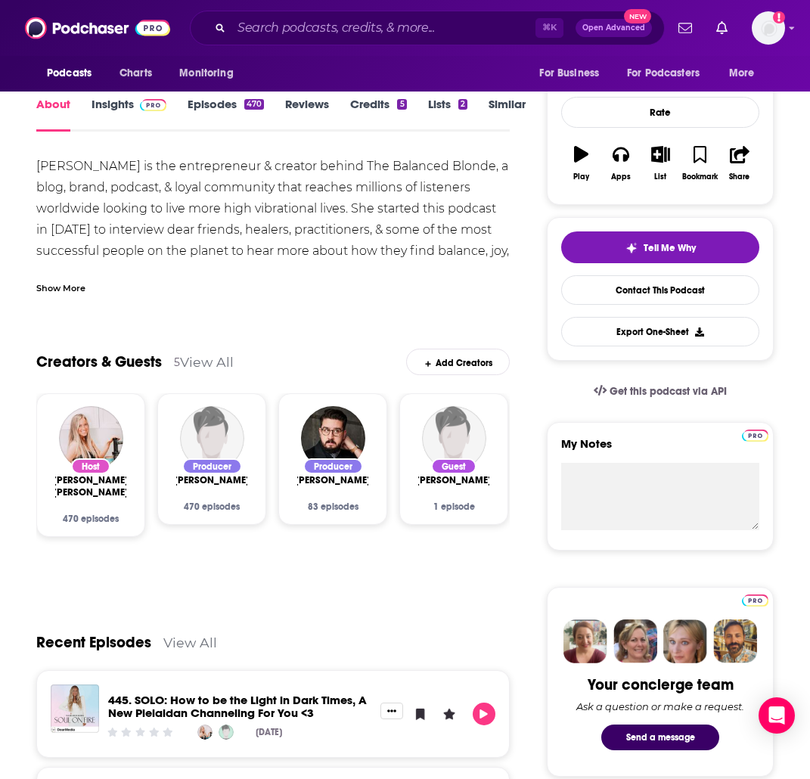
scroll to position [129, 0]
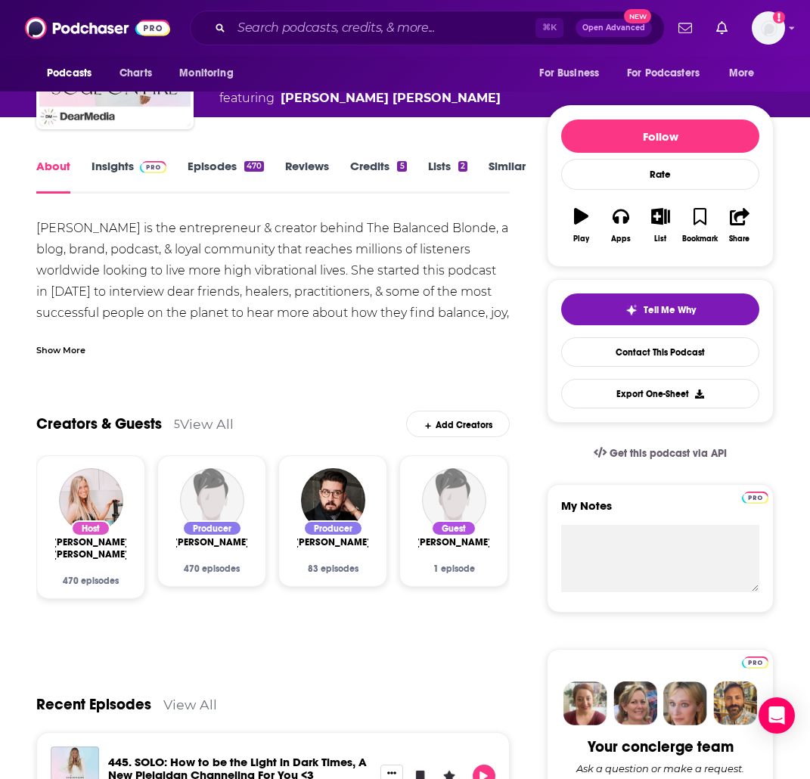
click at [116, 167] on link "Insights" at bounding box center [129, 176] width 75 height 35
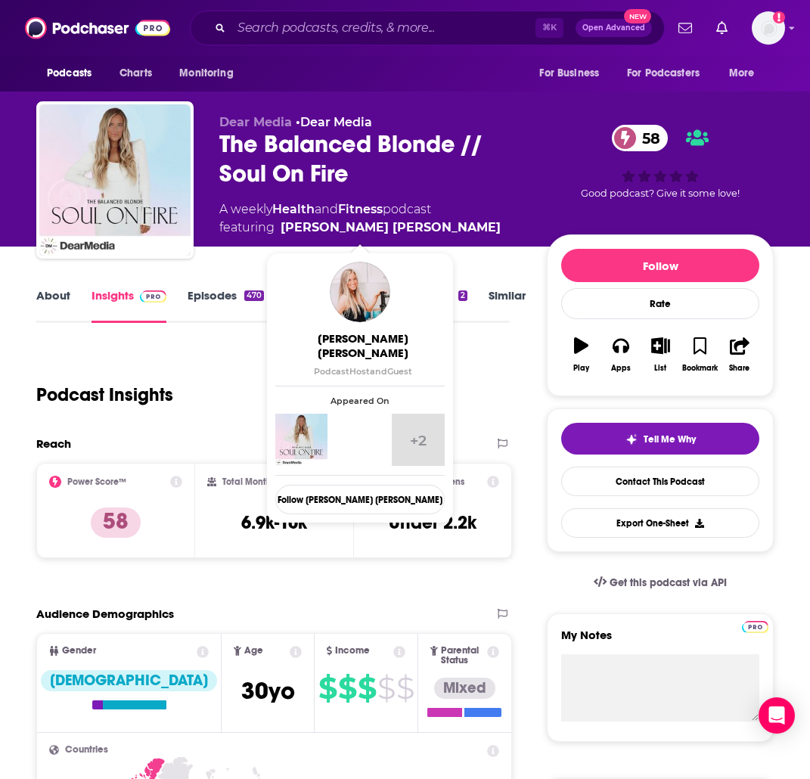
scroll to position [0, 3]
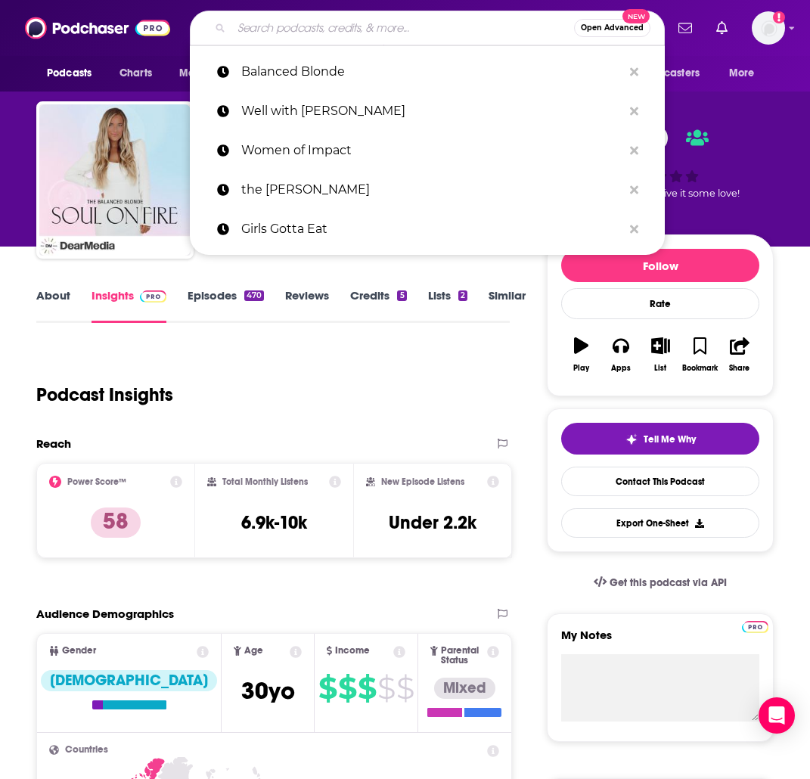
click at [275, 30] on input "Search podcasts, credits, & more..." at bounding box center [402, 28] width 343 height 24
paste input "School of Greatness with [PERSON_NAME]"
type input "School of Greatness with [PERSON_NAME]"
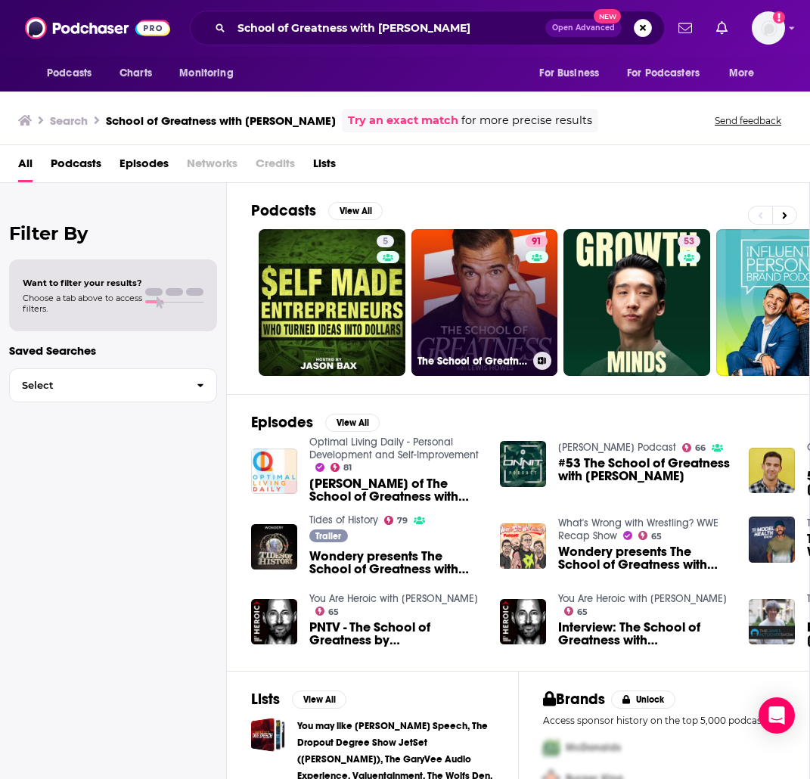
click at [472, 269] on link "91 The School of Greatness" at bounding box center [484, 302] width 147 height 147
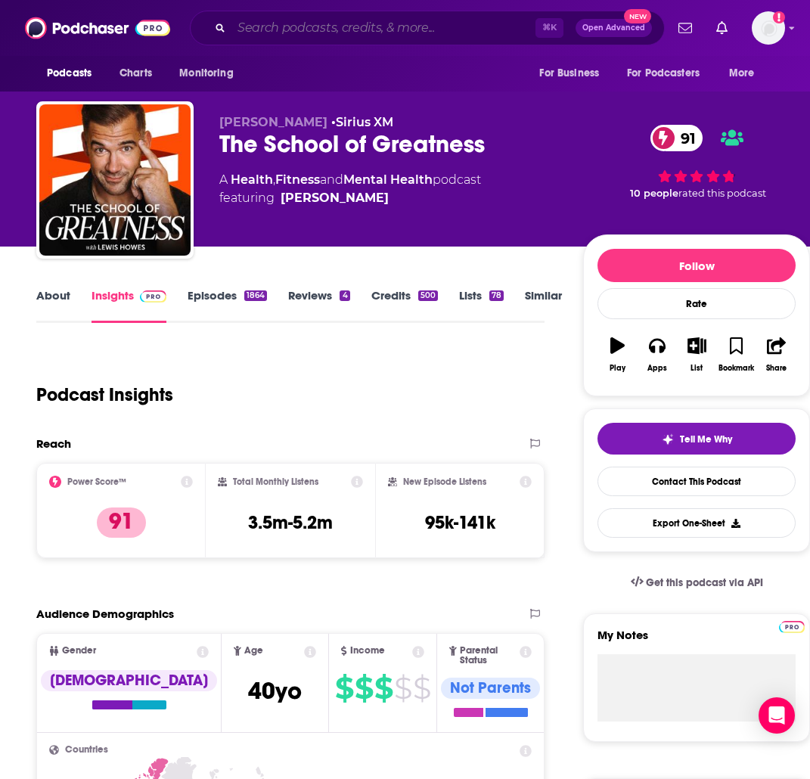
click at [373, 23] on input "Search podcasts, credits, & more..." at bounding box center [383, 28] width 304 height 24
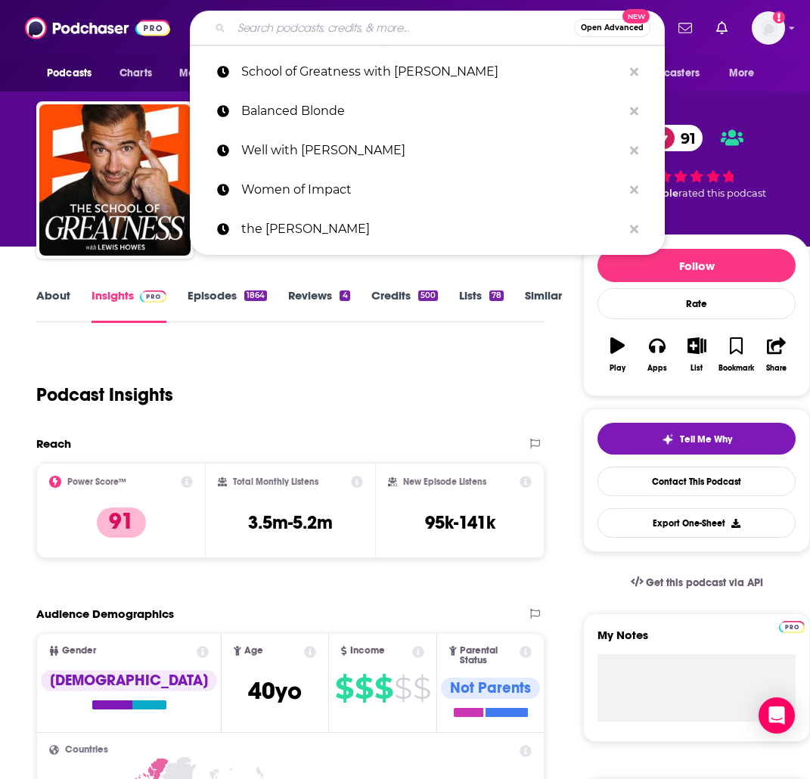
paste input "Everything is the best"
type input "Everything is the best"
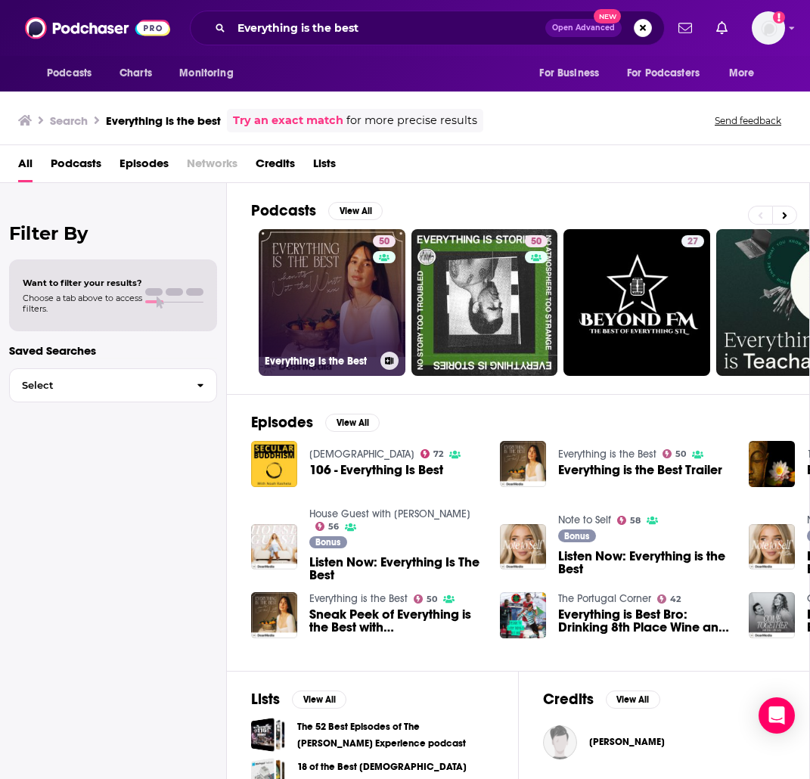
click at [316, 282] on link "50 Everything is the Best" at bounding box center [332, 302] width 147 height 147
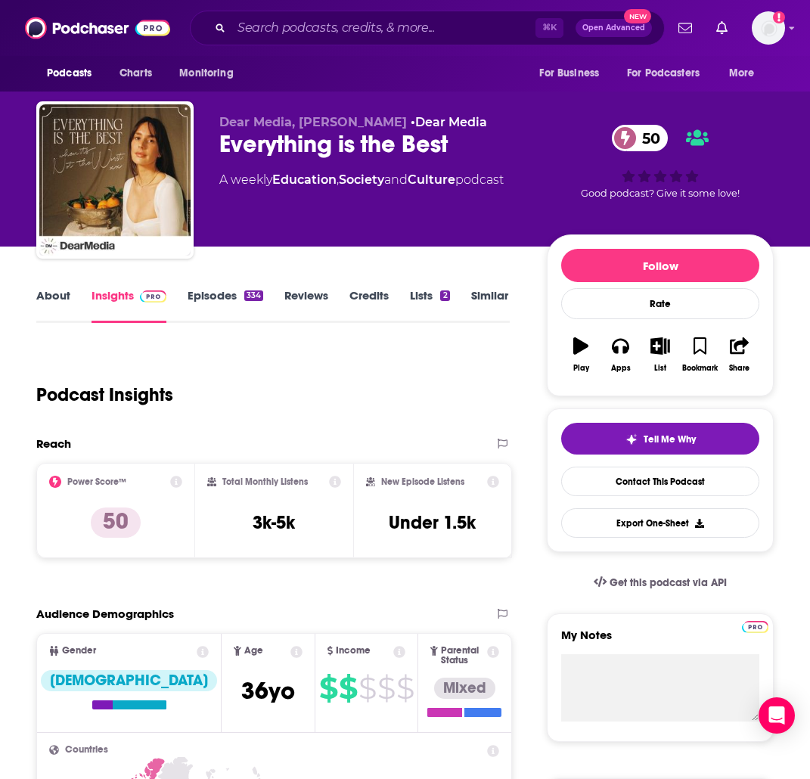
click at [51, 300] on link "About" at bounding box center [53, 305] width 34 height 35
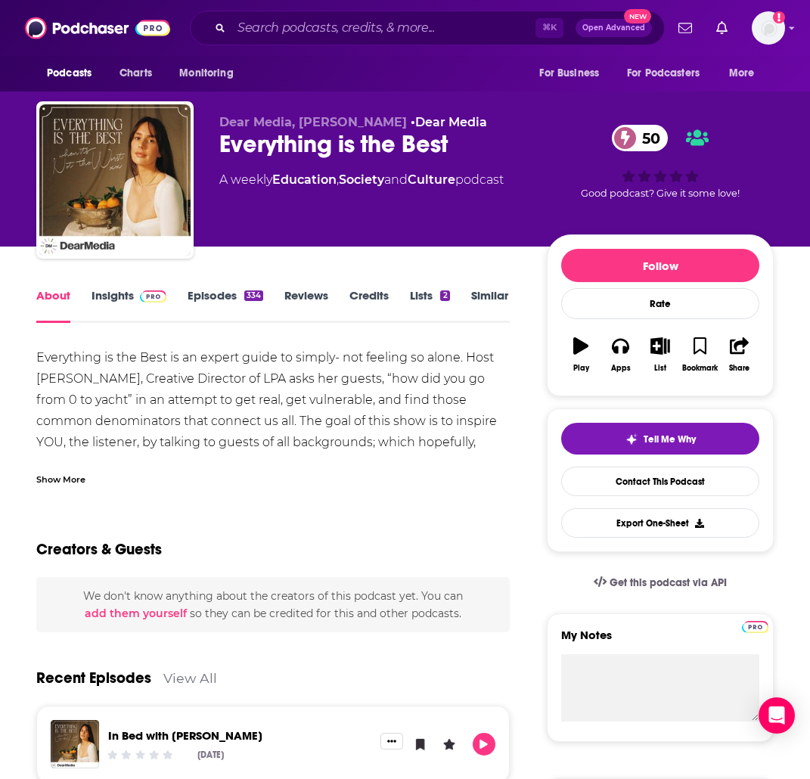
click at [206, 295] on link "Episodes 334" at bounding box center [226, 305] width 76 height 35
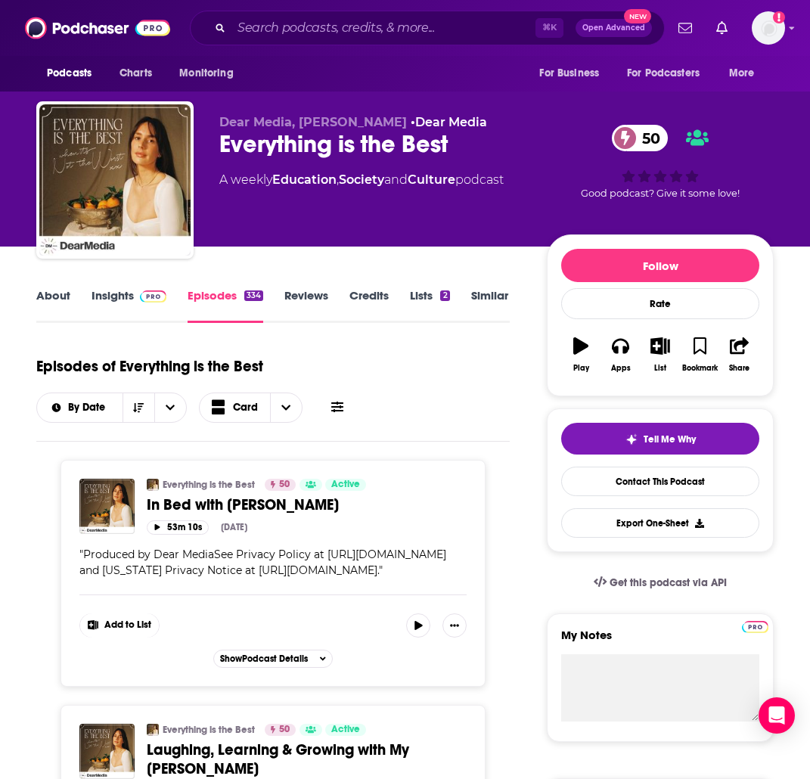
click at [104, 298] on link "Insights" at bounding box center [129, 305] width 75 height 35
